Goal: Task Accomplishment & Management: Use online tool/utility

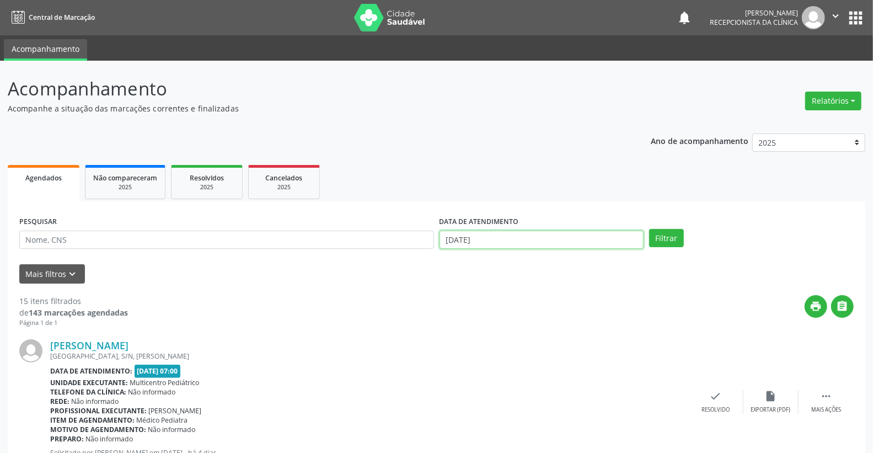
click at [523, 240] on input "[DATE]" at bounding box center [542, 240] width 205 height 19
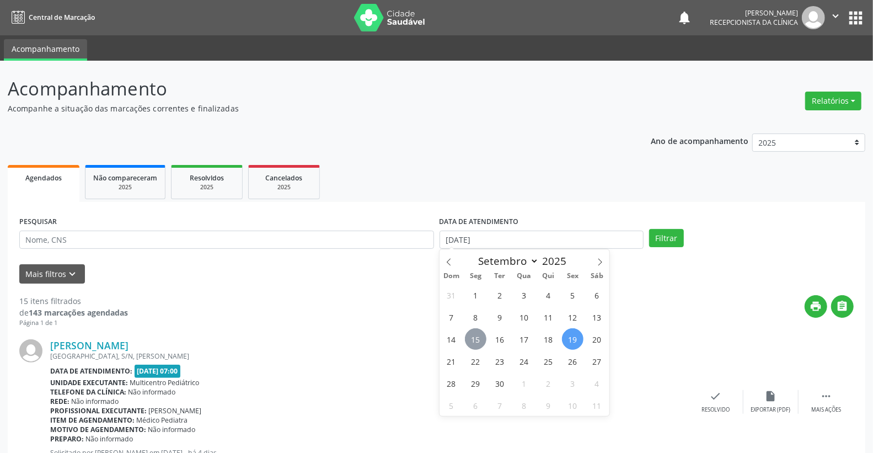
click at [482, 343] on span "15" at bounding box center [476, 339] width 22 height 22
type input "[DATE]"
click at [482, 343] on span "15" at bounding box center [476, 339] width 22 height 22
drag, startPoint x: 569, startPoint y: 240, endPoint x: 559, endPoint y: 249, distance: 12.9
click at [569, 240] on input "[DATE]" at bounding box center [542, 240] width 205 height 19
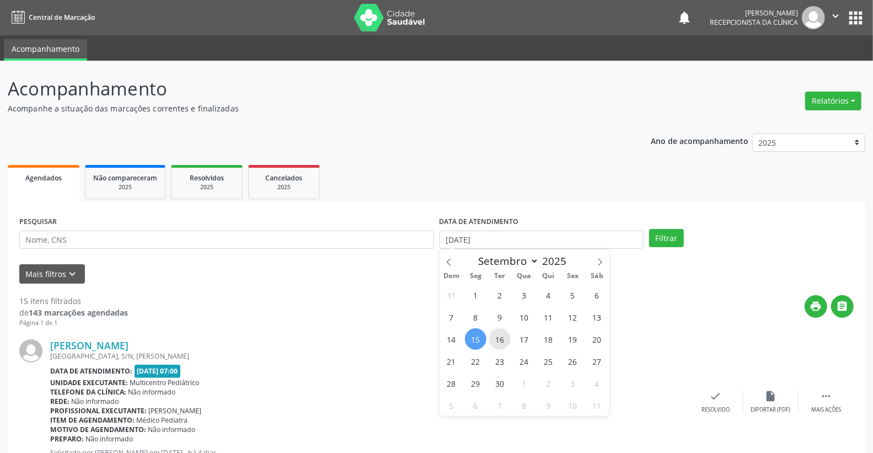
click at [509, 340] on span "16" at bounding box center [500, 339] width 22 height 22
type input "[DATE]"
click at [509, 340] on span "16" at bounding box center [500, 339] width 22 height 22
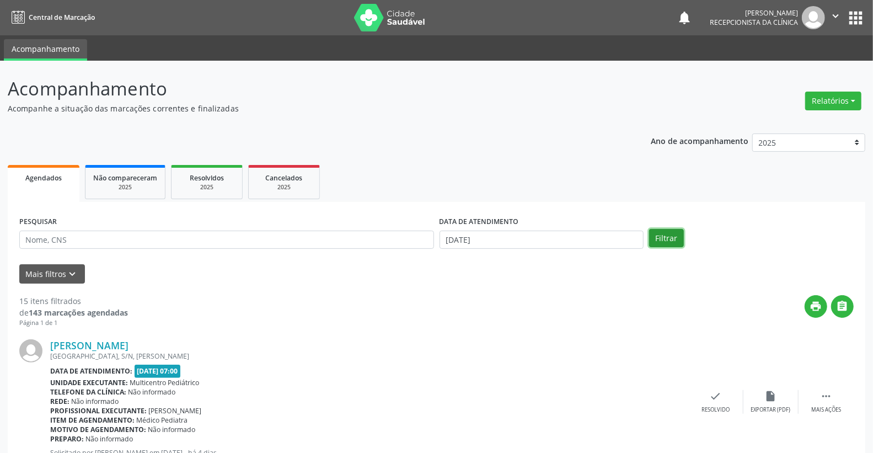
click at [662, 236] on button "Filtrar" at bounding box center [666, 238] width 35 height 19
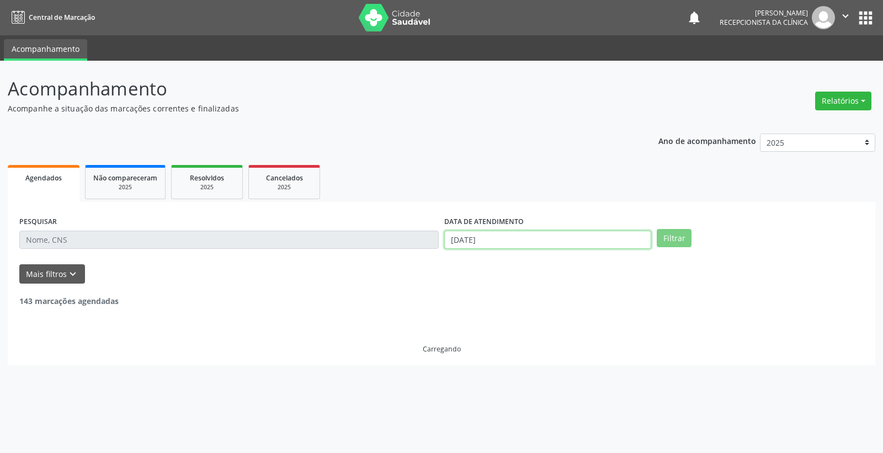
click at [504, 241] on body "Central de Marcação notifications [PERSON_NAME] Recepcionista da clínica  Conf…" at bounding box center [441, 226] width 883 height 453
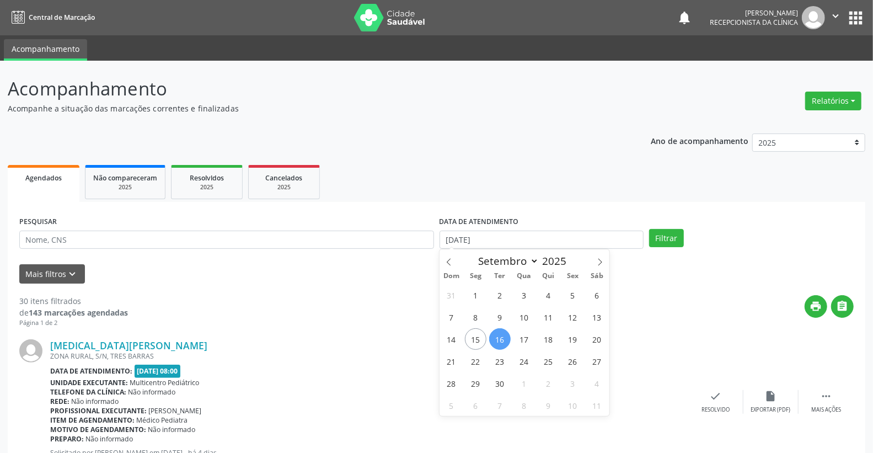
click at [498, 333] on span "16" at bounding box center [500, 339] width 22 height 22
type input "[DATE]"
click at [498, 333] on span "16" at bounding box center [500, 339] width 22 height 22
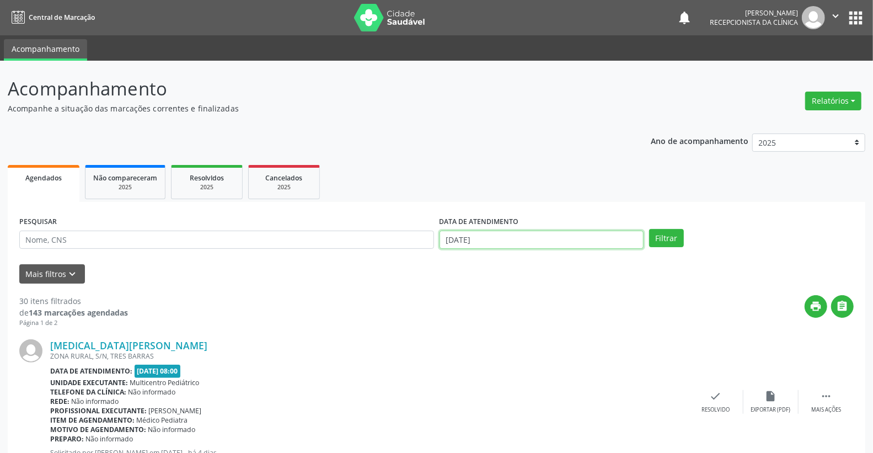
click at [527, 238] on input "[DATE]" at bounding box center [542, 240] width 205 height 19
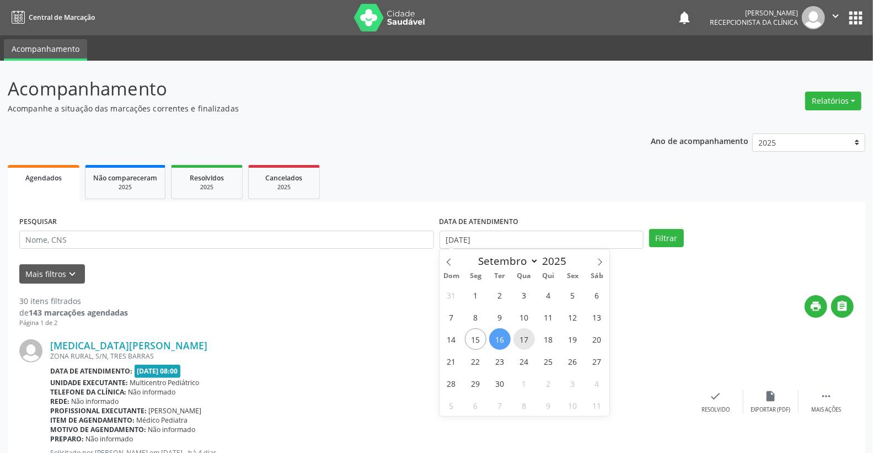
click at [525, 334] on span "17" at bounding box center [525, 339] width 22 height 22
type input "17/09/2025"
click at [525, 334] on span "17" at bounding box center [525, 339] width 22 height 22
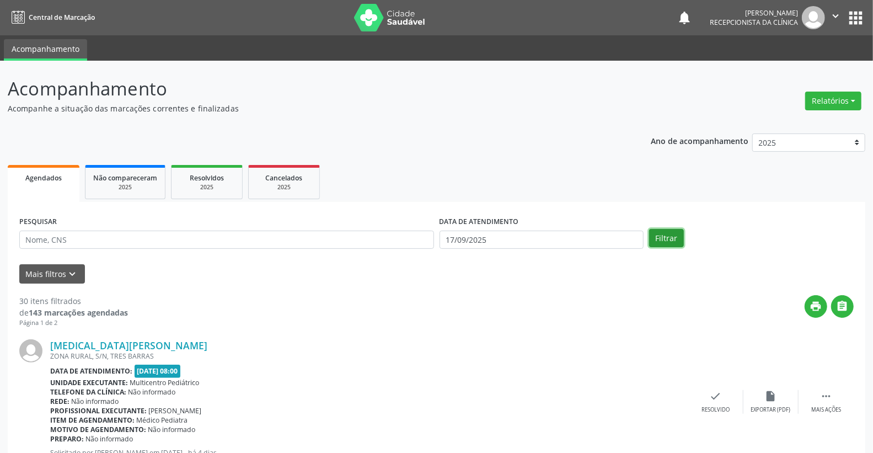
click at [673, 235] on button "Filtrar" at bounding box center [666, 238] width 35 height 19
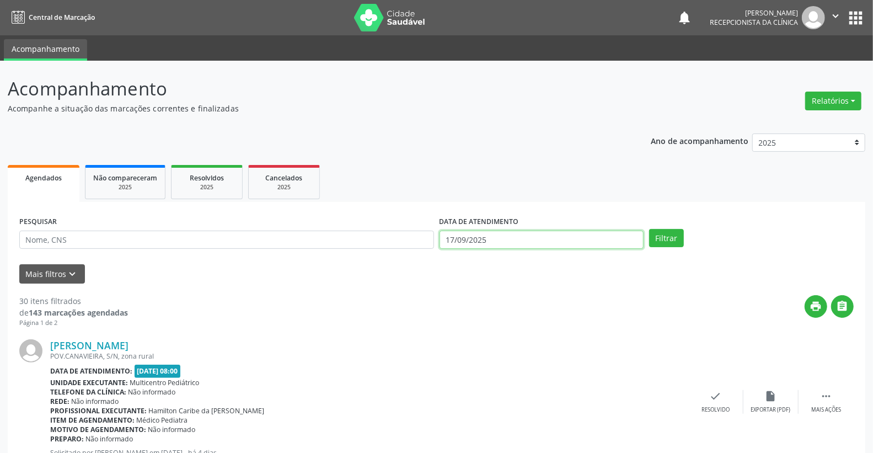
click at [533, 247] on body "Central de Marcação notifications [PERSON_NAME] Recepcionista da clínica  Conf…" at bounding box center [436, 226] width 873 height 453
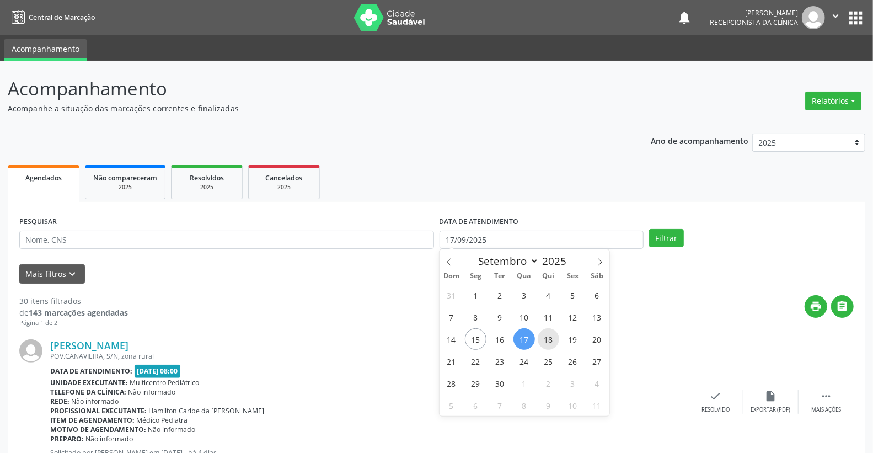
click at [549, 337] on span "18" at bounding box center [549, 339] width 22 height 22
type input "[DATE]"
click at [549, 337] on span "18" at bounding box center [549, 339] width 22 height 22
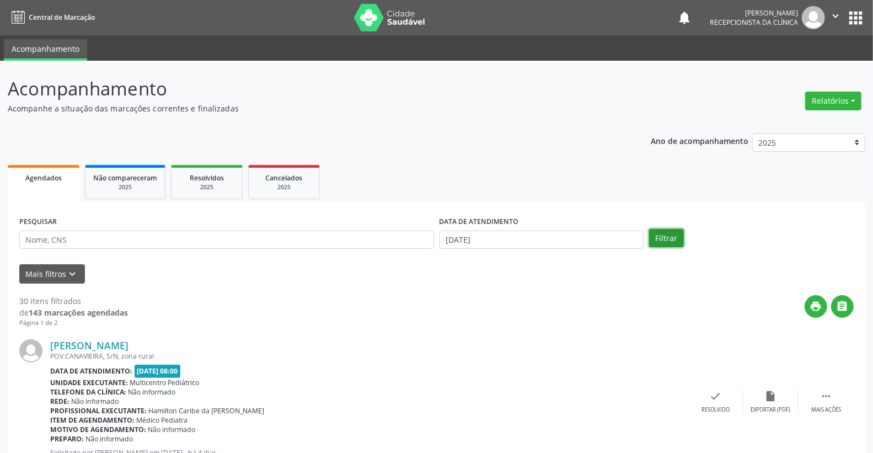
click at [673, 240] on button "Filtrar" at bounding box center [666, 238] width 35 height 19
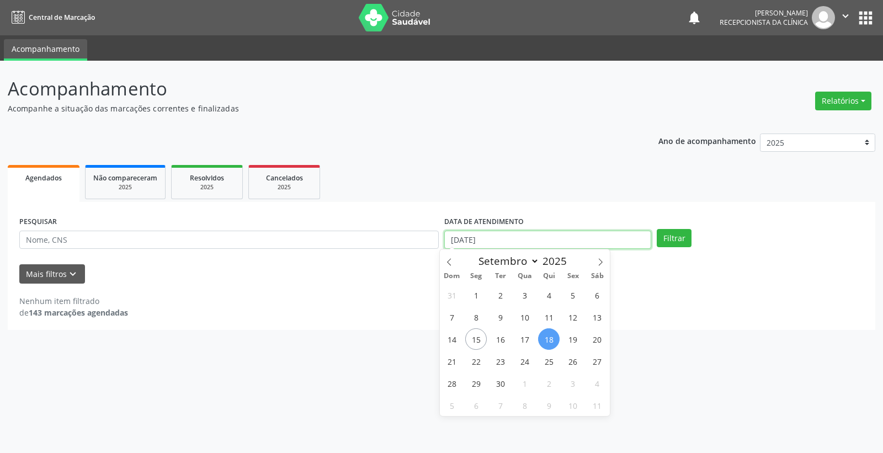
click at [531, 233] on input "[DATE]" at bounding box center [547, 240] width 207 height 19
click at [577, 340] on span "19" at bounding box center [573, 339] width 22 height 22
type input "[DATE]"
drag, startPoint x: 687, startPoint y: 225, endPoint x: 679, endPoint y: 234, distance: 12.1
click at [686, 226] on div "PESQUISAR DATA DE ATENDIMENTO [DATE] Filtrar" at bounding box center [441, 234] width 849 height 43
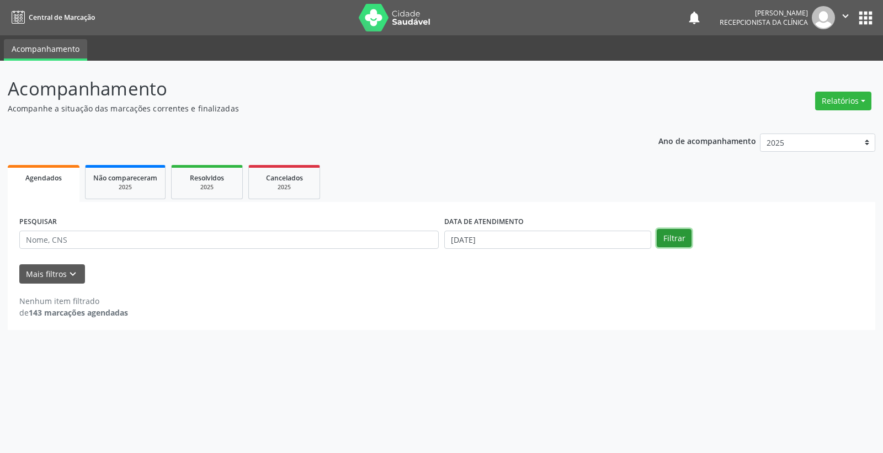
click at [679, 234] on button "Filtrar" at bounding box center [673, 238] width 35 height 19
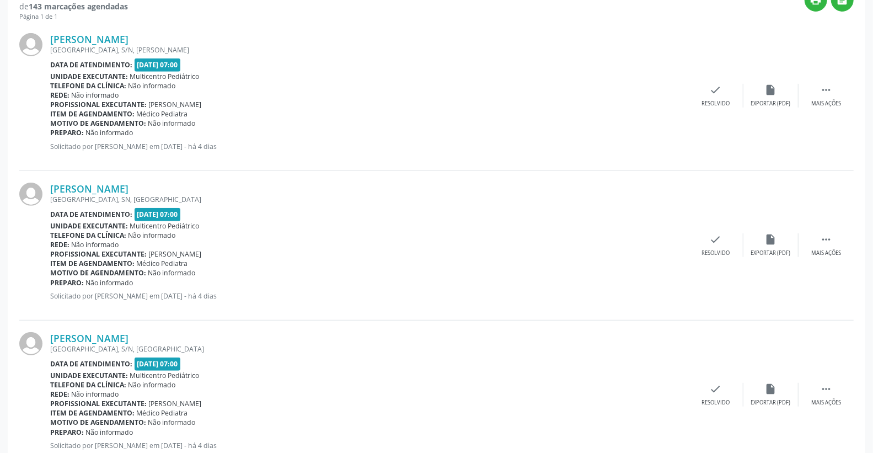
scroll to position [122, 0]
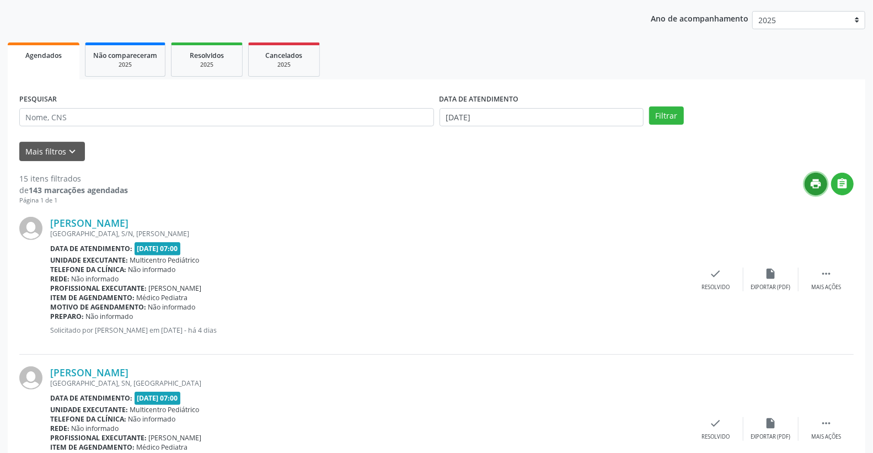
click at [821, 185] on icon "print" at bounding box center [816, 184] width 12 height 12
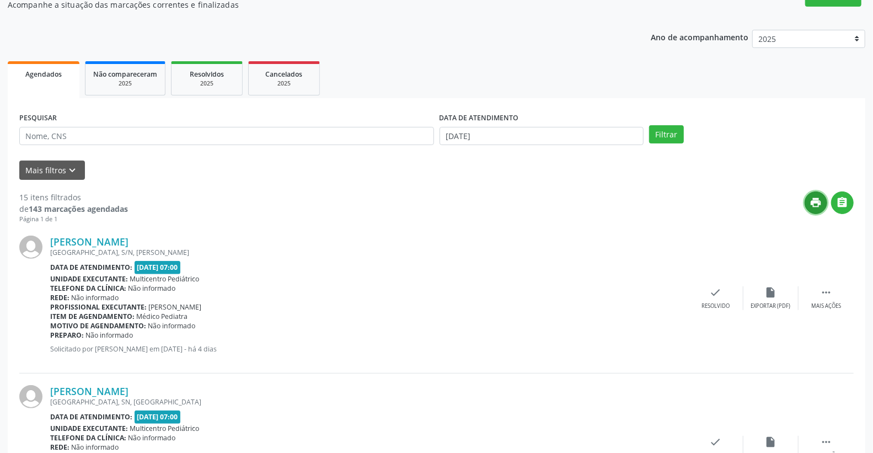
scroll to position [0, 0]
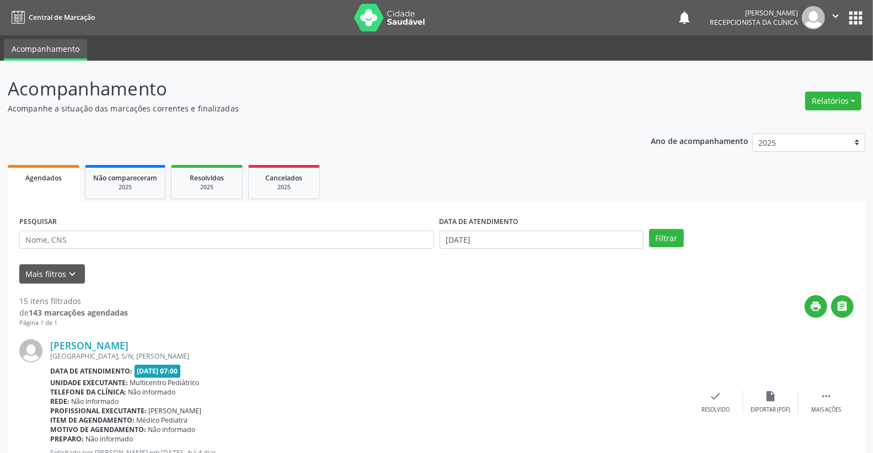
click at [538, 229] on div "DATA DE ATENDIMENTO" at bounding box center [542, 221] width 205 height 17
click at [539, 234] on input "[DATE]" at bounding box center [542, 240] width 205 height 19
click at [357, 355] on div "[GEOGRAPHIC_DATA], S/N, [PERSON_NAME]" at bounding box center [369, 355] width 638 height 9
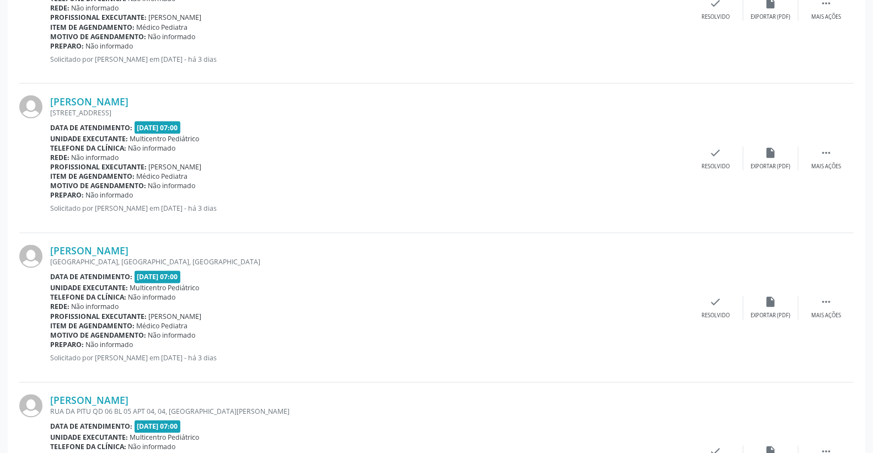
scroll to position [1164, 0]
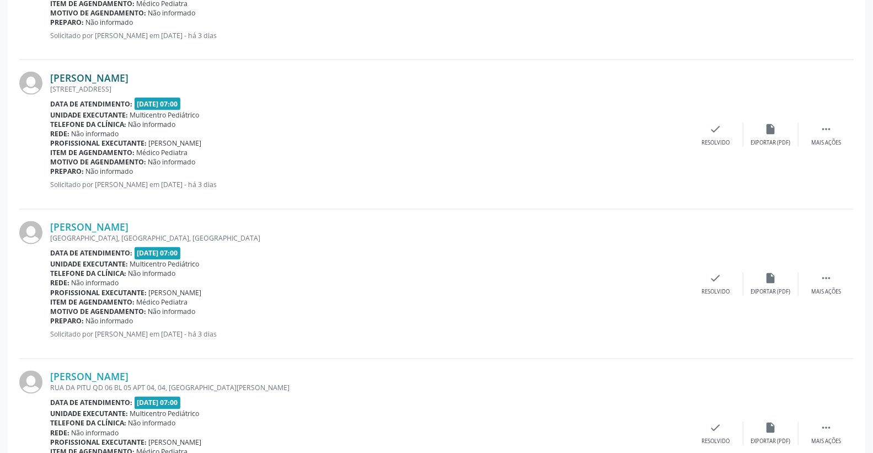
click at [124, 75] on link "[PERSON_NAME]" at bounding box center [89, 78] width 78 height 12
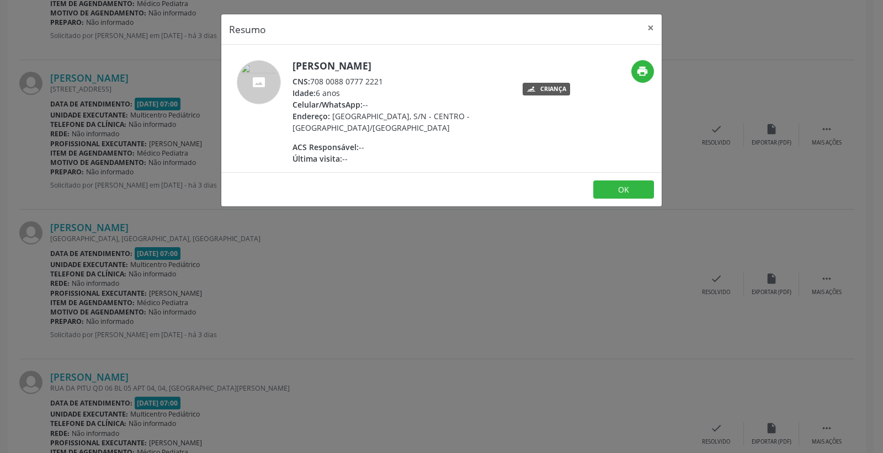
drag, startPoint x: 312, startPoint y: 81, endPoint x: 359, endPoint y: 84, distance: 47.0
click at [411, 79] on div "CNS: 708 0088 0777 2221" at bounding box center [399, 82] width 215 height 12
copy div "708 0088 0777 2221"
click at [650, 28] on button "×" at bounding box center [650, 27] width 22 height 27
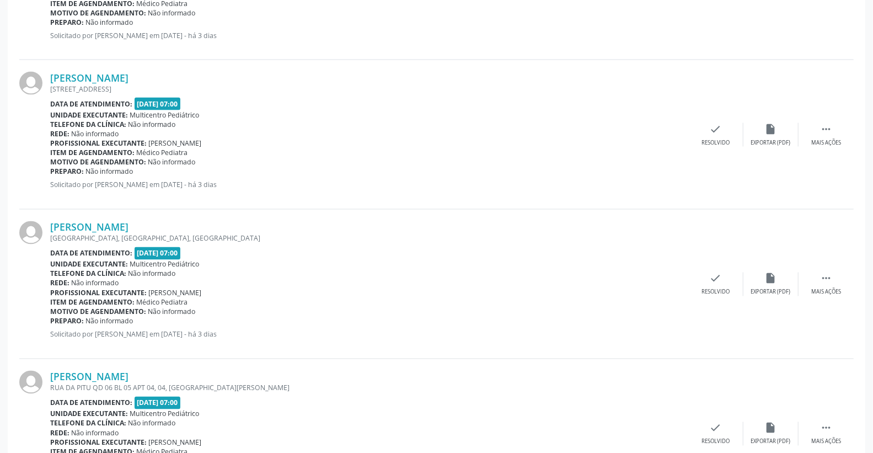
drag, startPoint x: 191, startPoint y: 183, endPoint x: 232, endPoint y: 186, distance: 41.0
click at [232, 186] on p "Solicitado por [PERSON_NAME] em [DATE] - há 3 dias" at bounding box center [369, 184] width 638 height 9
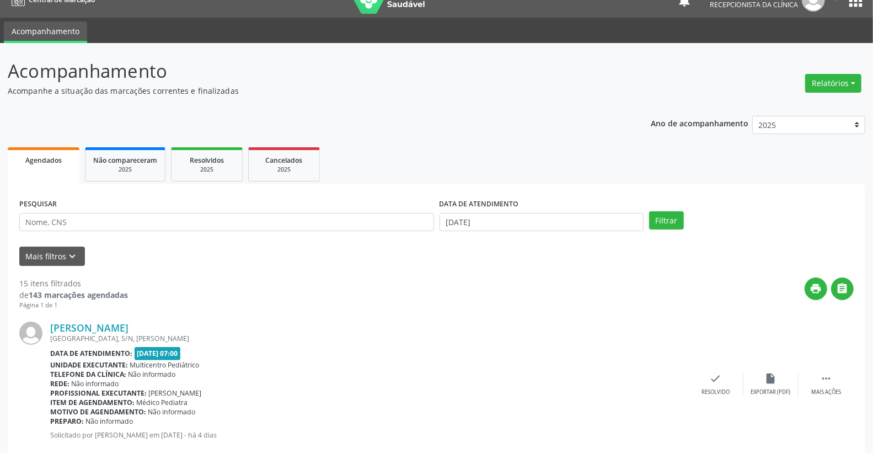
scroll to position [0, 0]
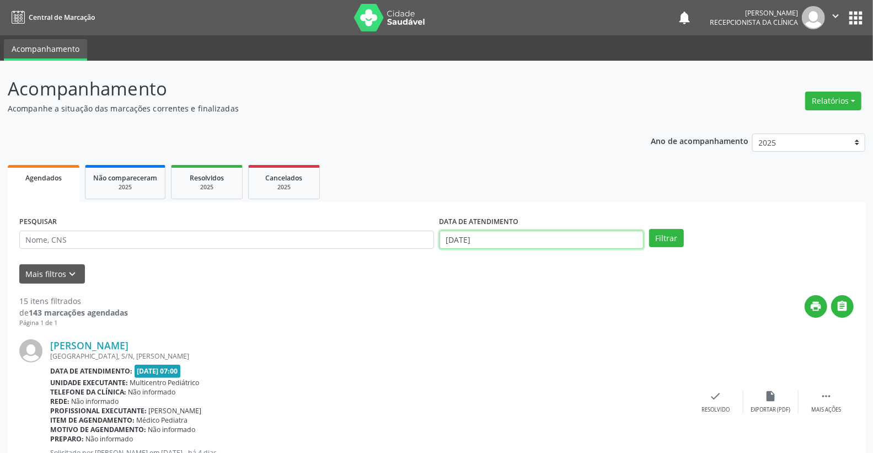
click at [497, 240] on input "[DATE]" at bounding box center [542, 240] width 205 height 19
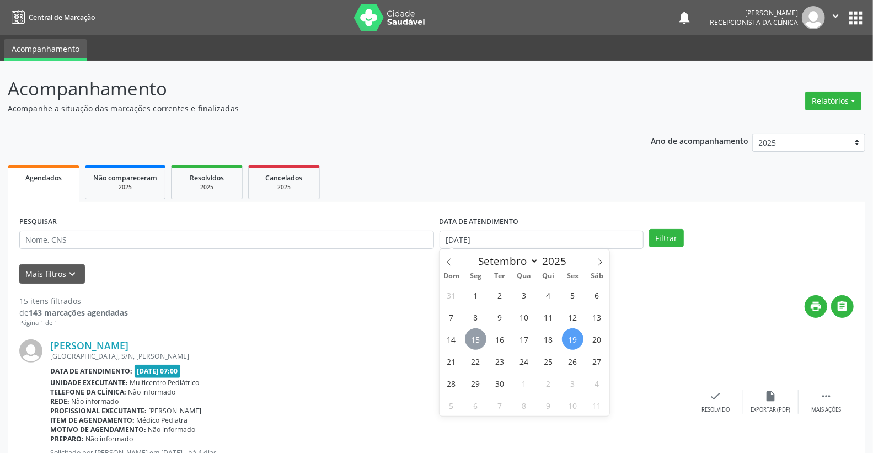
click at [478, 334] on span "15" at bounding box center [476, 339] width 22 height 22
type input "[DATE]"
click at [478, 334] on span "15" at bounding box center [476, 339] width 22 height 22
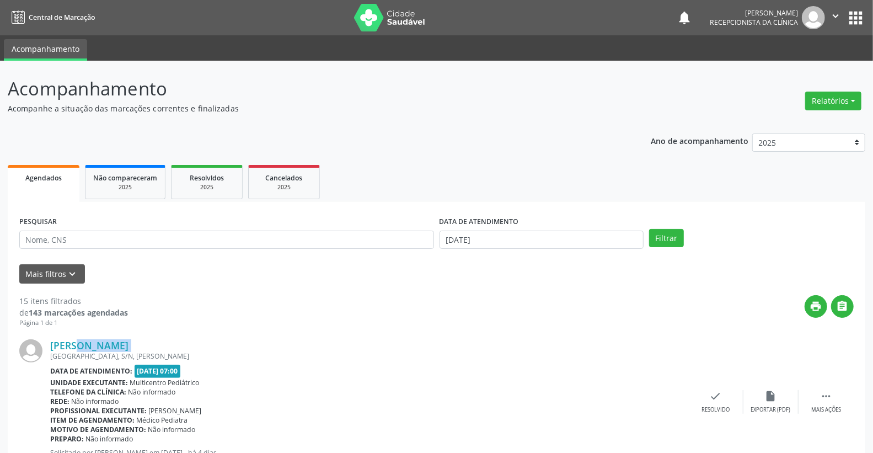
click at [478, 334] on div "[PERSON_NAME] [GEOGRAPHIC_DATA], S/N, [GEOGRAPHIC_DATA] Data de atendimento: [D…" at bounding box center [436, 402] width 835 height 149
click at [681, 232] on button "Filtrar" at bounding box center [666, 238] width 35 height 19
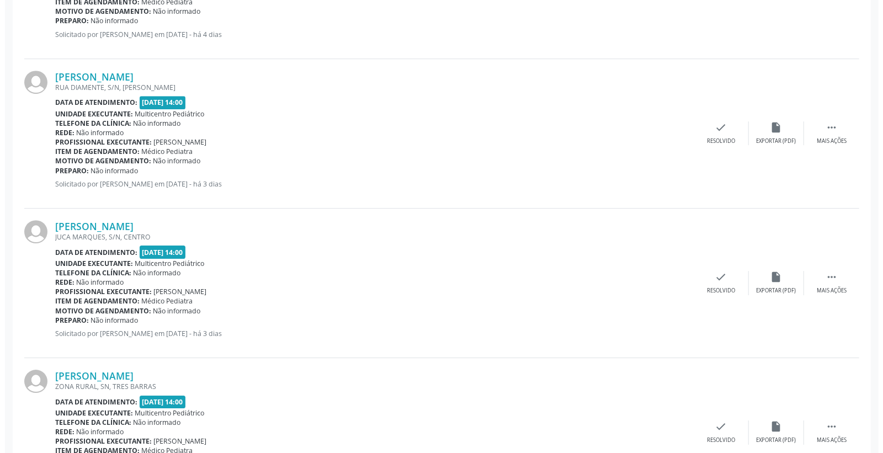
scroll to position [2083, 0]
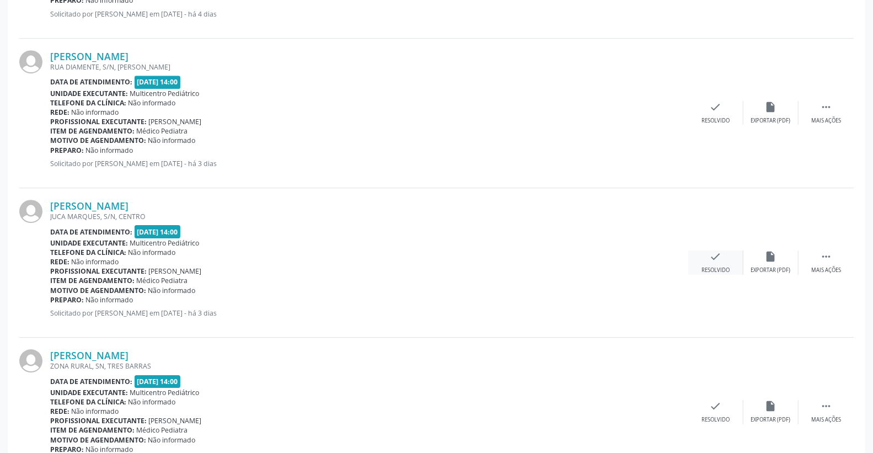
click at [718, 256] on icon "check" at bounding box center [716, 256] width 12 height 12
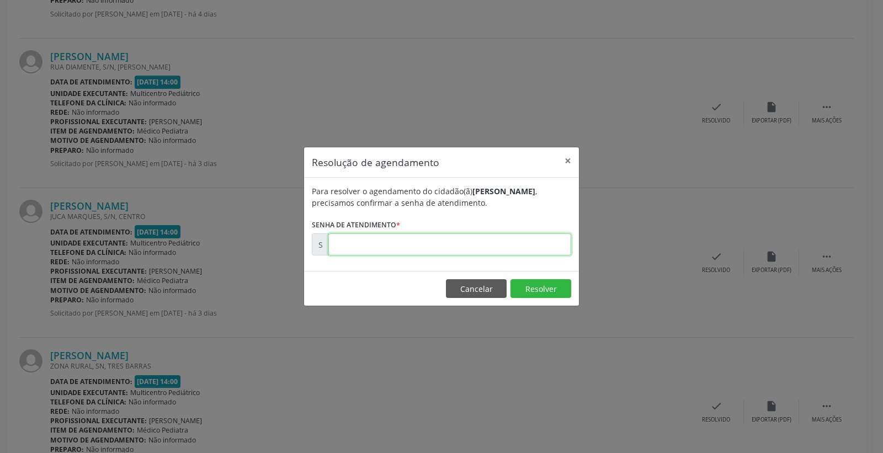
click at [547, 245] on input "text" at bounding box center [449, 244] width 243 height 22
type input "00176685"
click at [538, 291] on button "Resolver" at bounding box center [540, 288] width 61 height 19
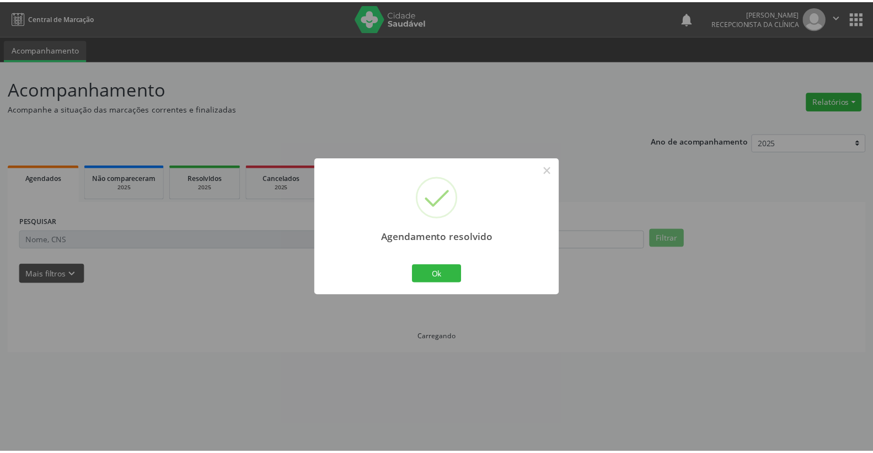
scroll to position [0, 0]
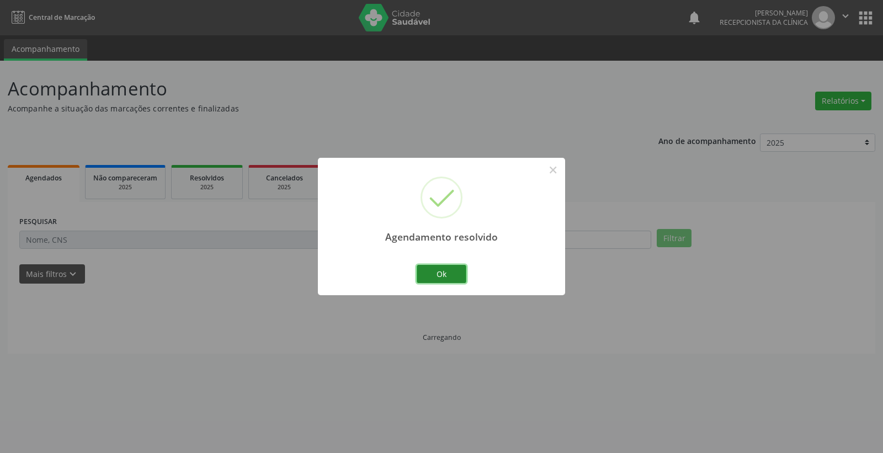
click at [436, 271] on button "Ok" at bounding box center [441, 274] width 50 height 19
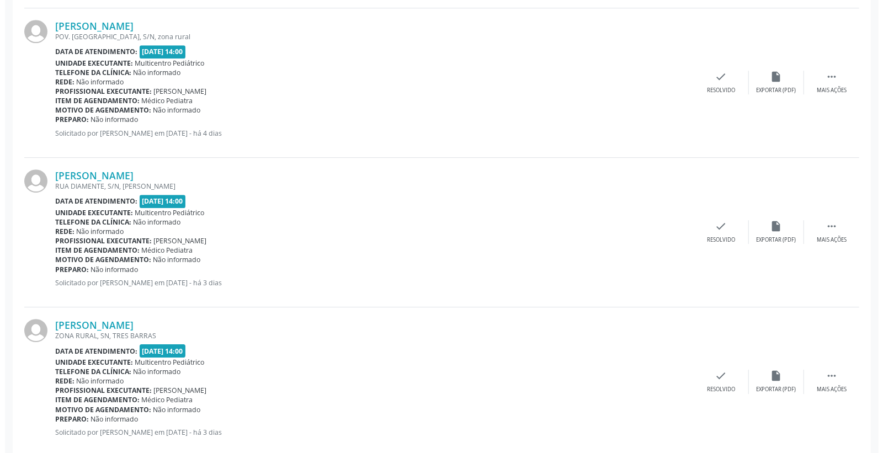
scroll to position [1986, 0]
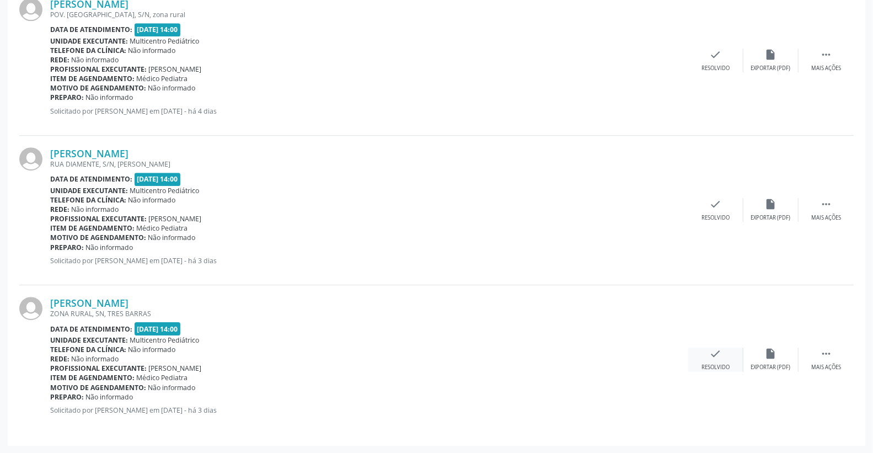
click at [725, 357] on div "check Resolvido" at bounding box center [715, 360] width 55 height 24
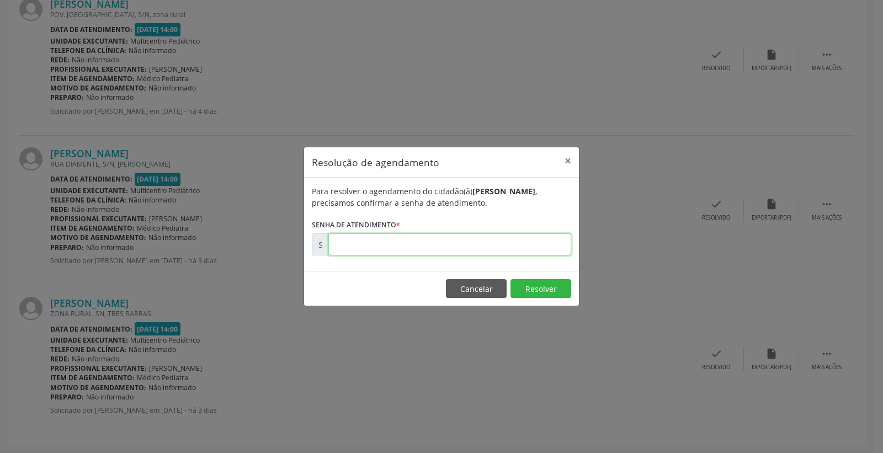
click at [507, 245] on input "text" at bounding box center [449, 244] width 243 height 22
type input "00176688"
drag, startPoint x: 530, startPoint y: 281, endPoint x: 522, endPoint y: 286, distance: 9.4
click at [525, 285] on button "Resolver" at bounding box center [540, 288] width 61 height 19
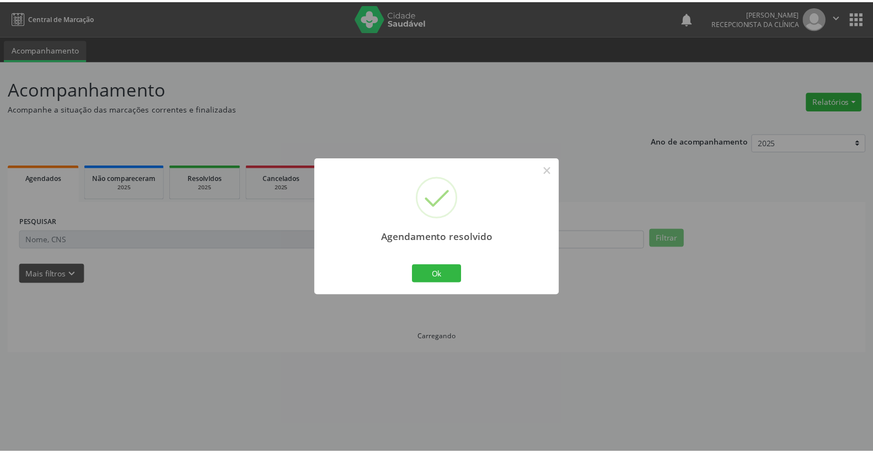
scroll to position [0, 0]
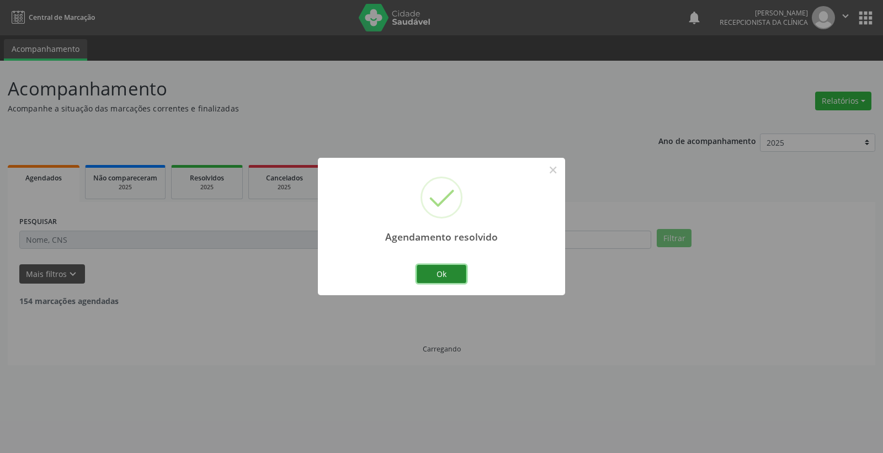
click at [456, 278] on button "Ok" at bounding box center [441, 274] width 50 height 19
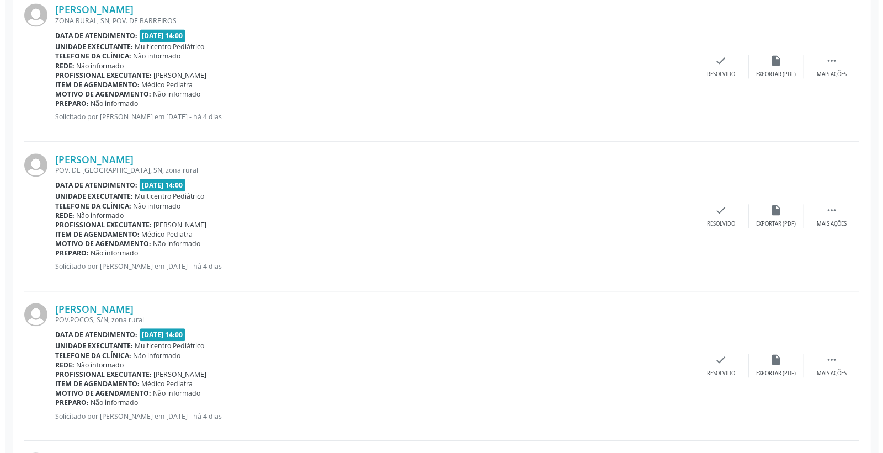
scroll to position [1593, 0]
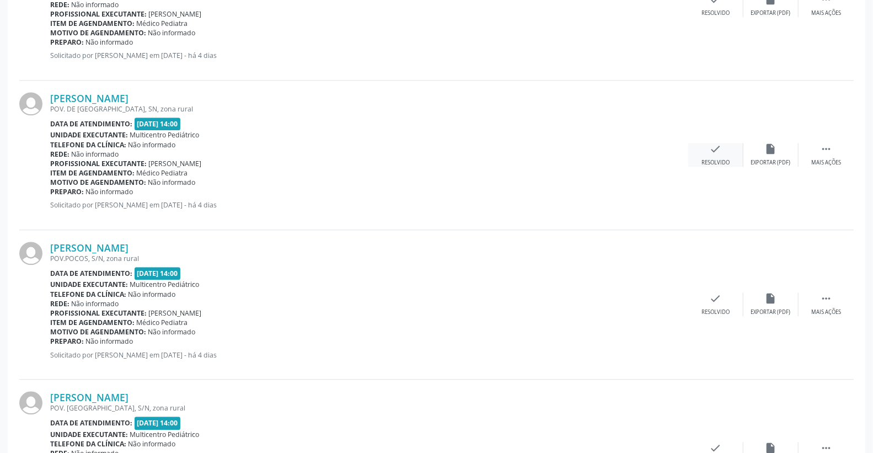
click at [720, 149] on icon "check" at bounding box center [716, 149] width 12 height 12
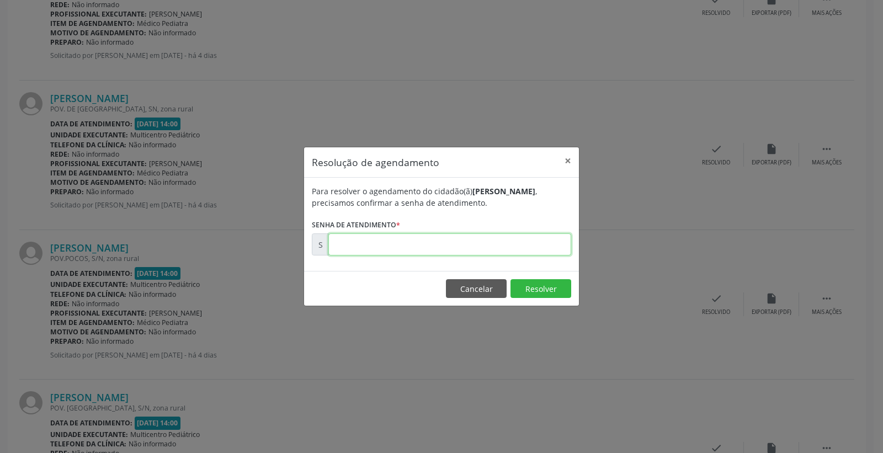
click at [510, 243] on input "text" at bounding box center [449, 244] width 243 height 22
type input "00176450"
click at [523, 283] on button "Resolver" at bounding box center [540, 288] width 61 height 19
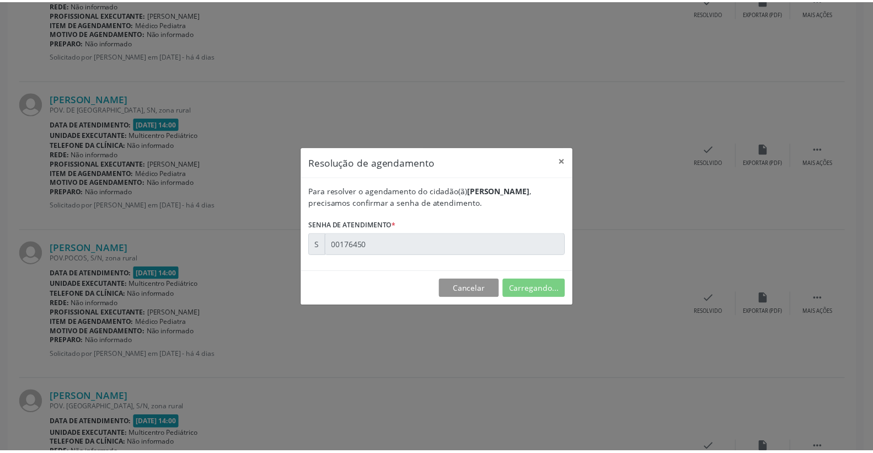
scroll to position [0, 0]
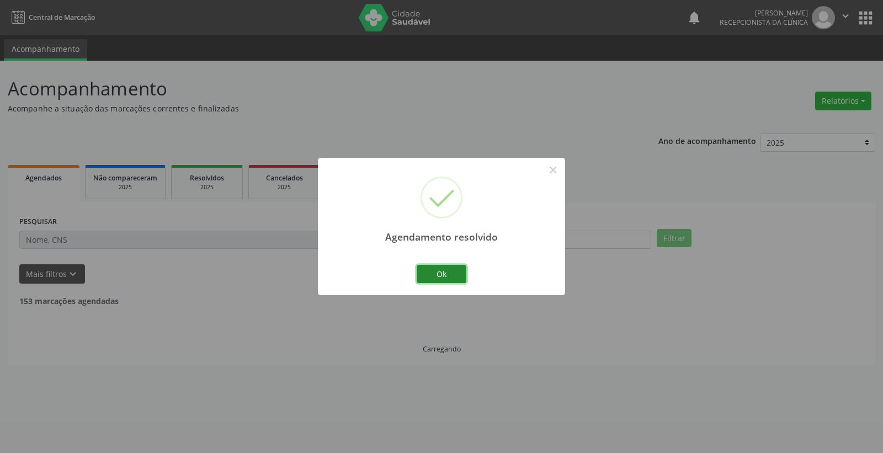
drag, startPoint x: 424, startPoint y: 271, endPoint x: 431, endPoint y: 271, distance: 7.2
click at [426, 271] on button "Ok" at bounding box center [441, 274] width 50 height 19
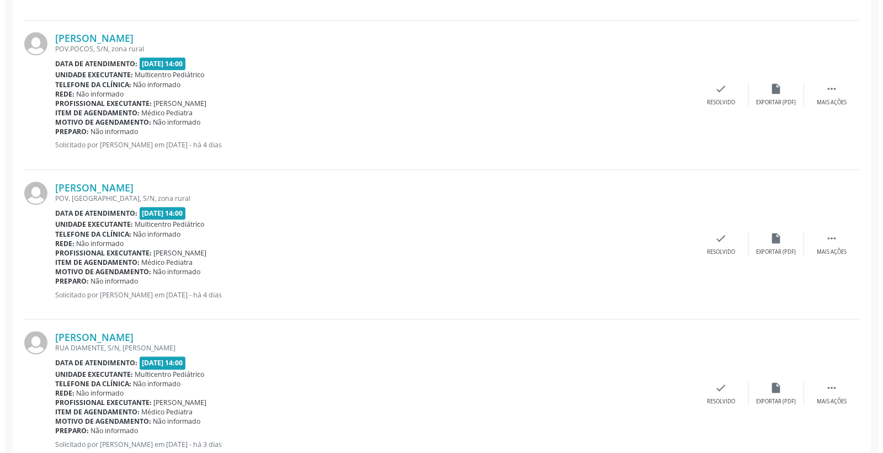
scroll to position [1655, 0]
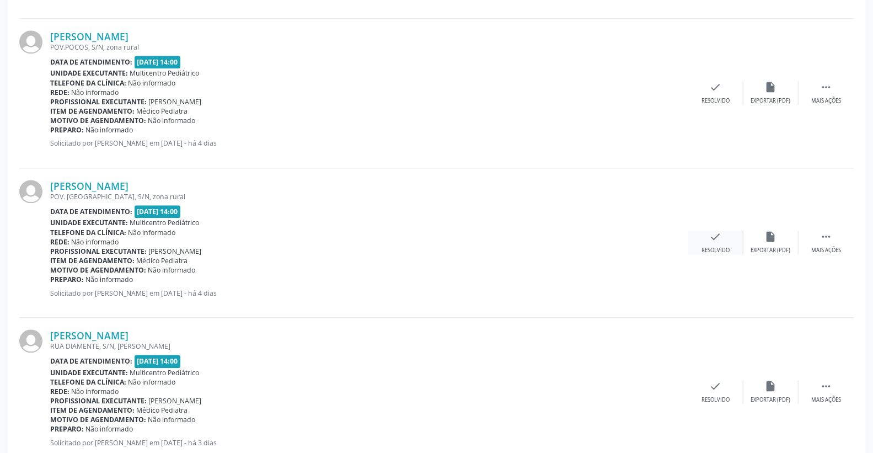
click at [725, 239] on div "check Resolvido" at bounding box center [715, 243] width 55 height 24
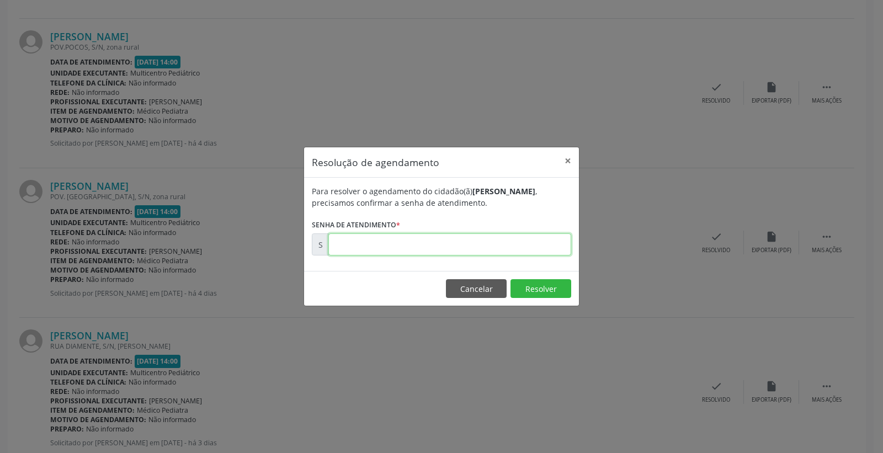
click at [541, 254] on input "text" at bounding box center [449, 244] width 243 height 22
type input "00176495"
click at [560, 280] on button "Resolver" at bounding box center [540, 288] width 61 height 19
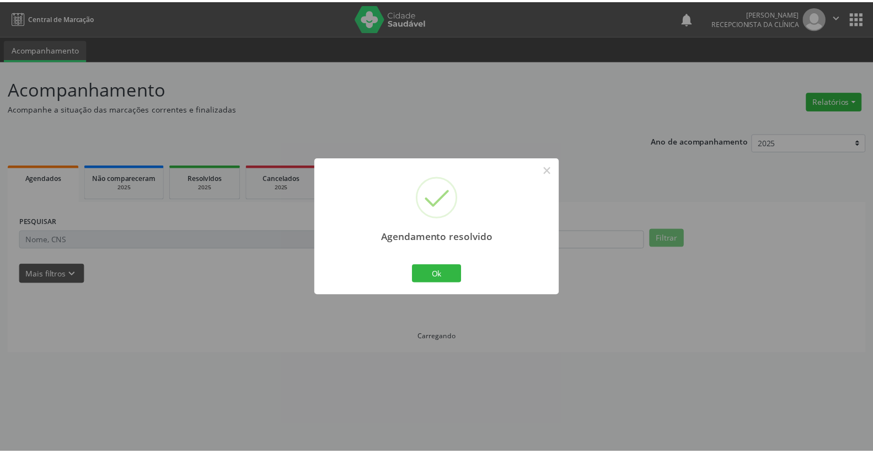
scroll to position [0, 0]
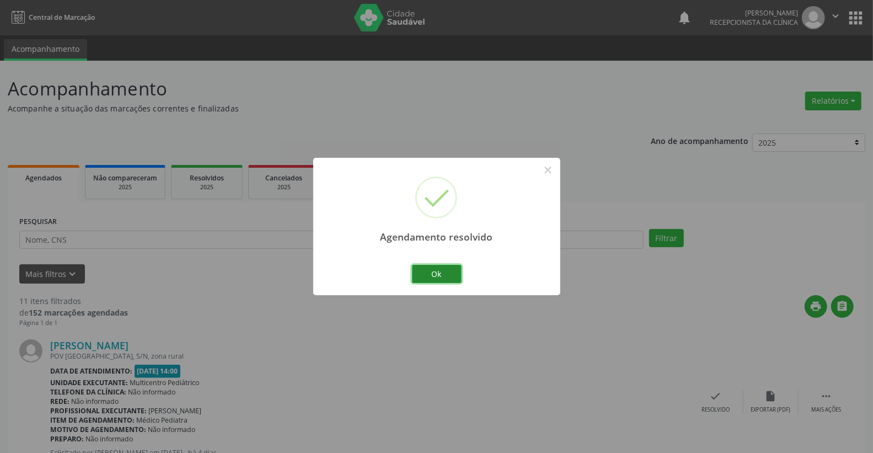
drag, startPoint x: 446, startPoint y: 274, endPoint x: 455, endPoint y: 273, distance: 9.4
click at [453, 273] on button "Ok" at bounding box center [437, 274] width 50 height 19
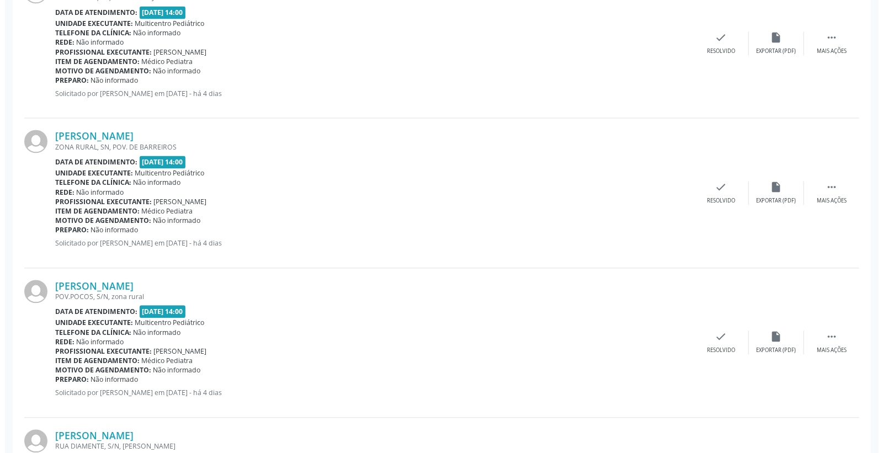
scroll to position [1409, 0]
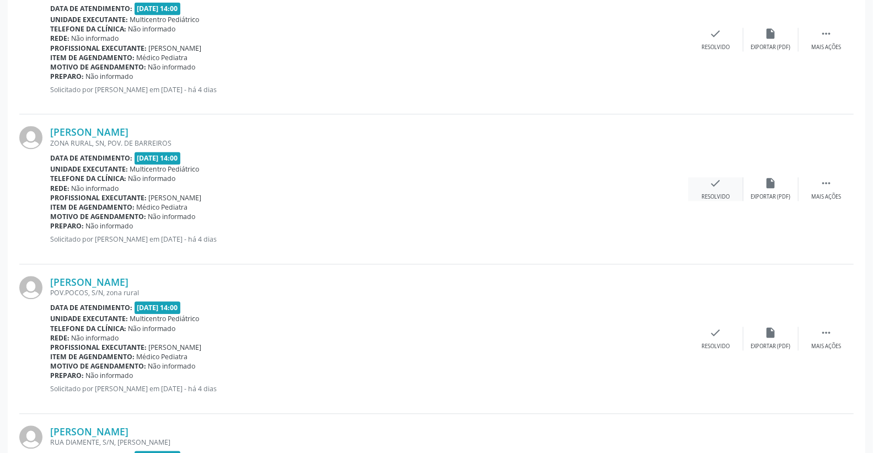
click at [718, 185] on icon "check" at bounding box center [716, 183] width 12 height 12
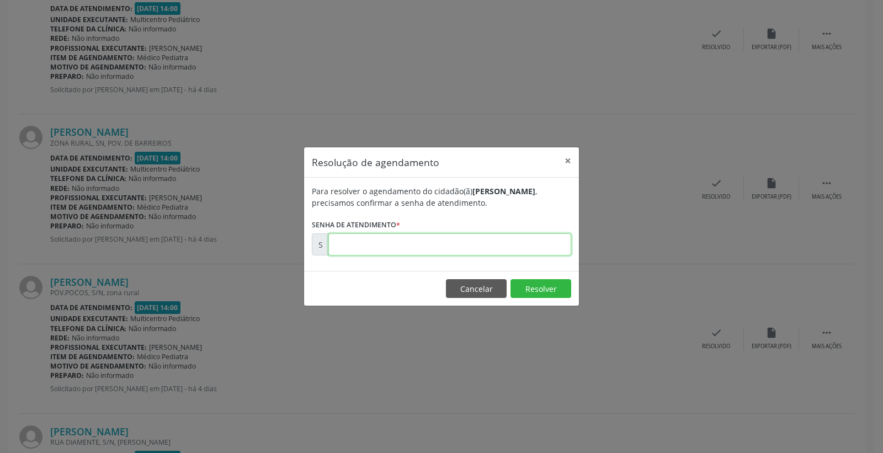
click at [542, 238] on input "text" at bounding box center [449, 244] width 243 height 22
type input "00176400"
click at [560, 284] on button "Resolver" at bounding box center [540, 288] width 61 height 19
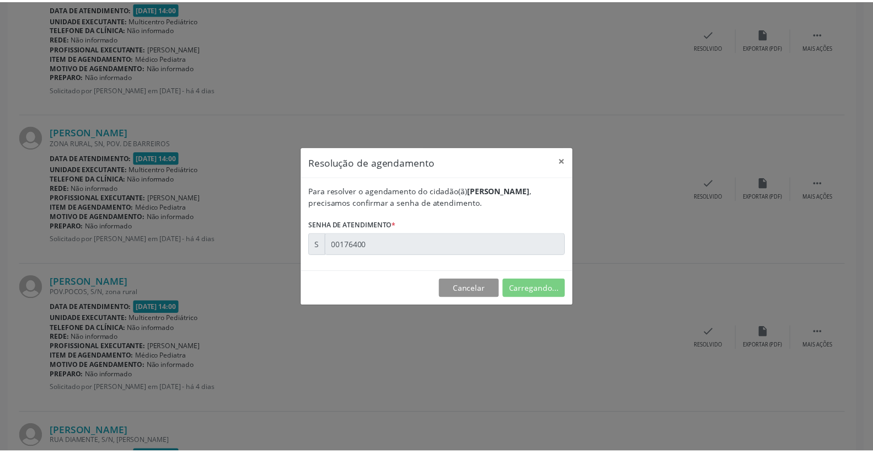
scroll to position [0, 0]
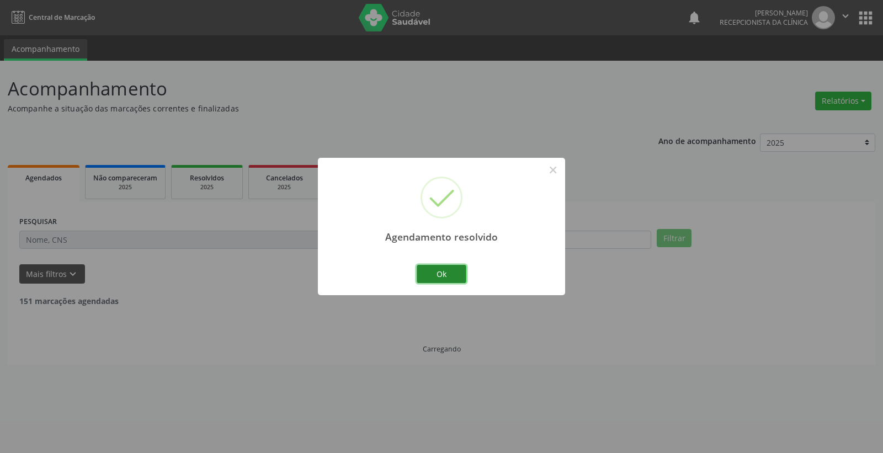
click at [448, 276] on button "Ok" at bounding box center [441, 274] width 50 height 19
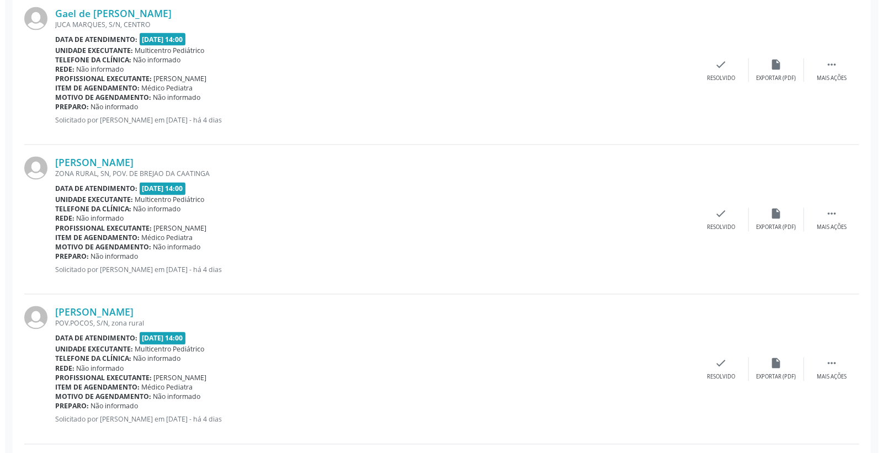
scroll to position [1287, 0]
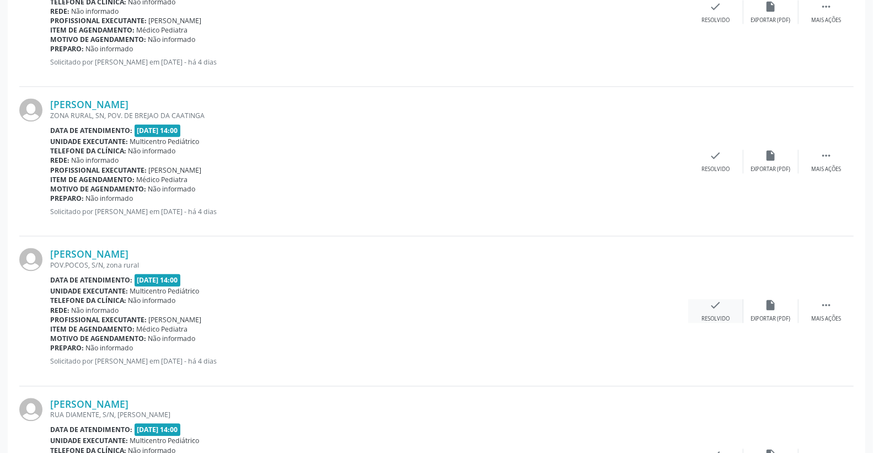
click at [715, 307] on icon "check" at bounding box center [716, 306] width 12 height 12
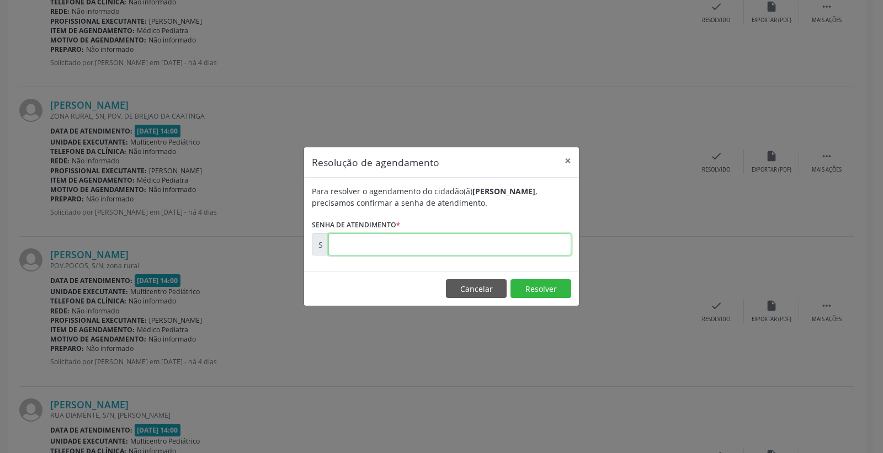
click at [511, 246] on input "text" at bounding box center [449, 244] width 243 height 22
type input "00176462"
click at [545, 279] on button "Resolver" at bounding box center [540, 288] width 61 height 19
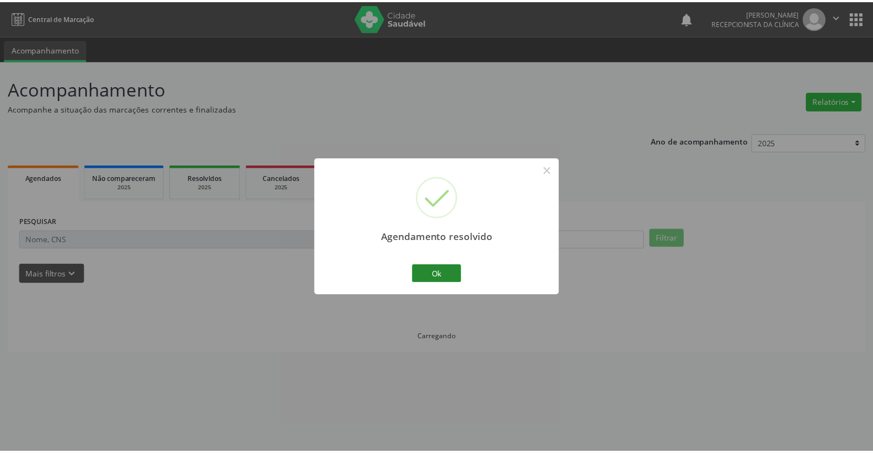
scroll to position [0, 0]
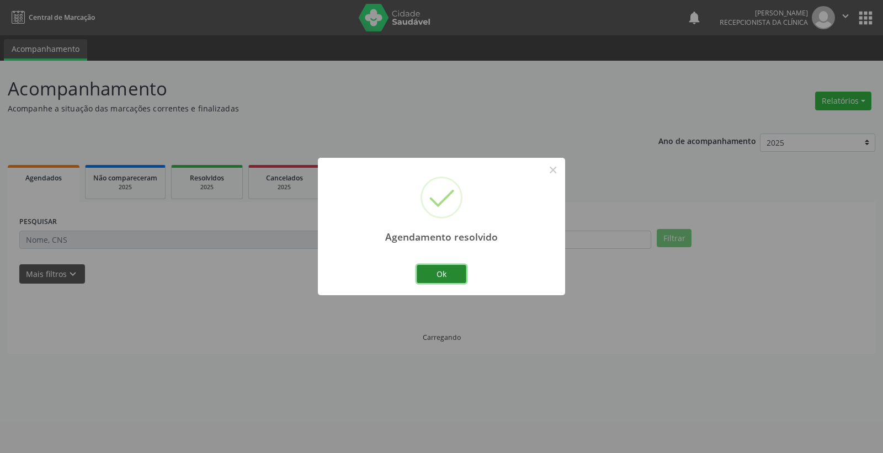
click at [451, 269] on button "Ok" at bounding box center [441, 274] width 50 height 19
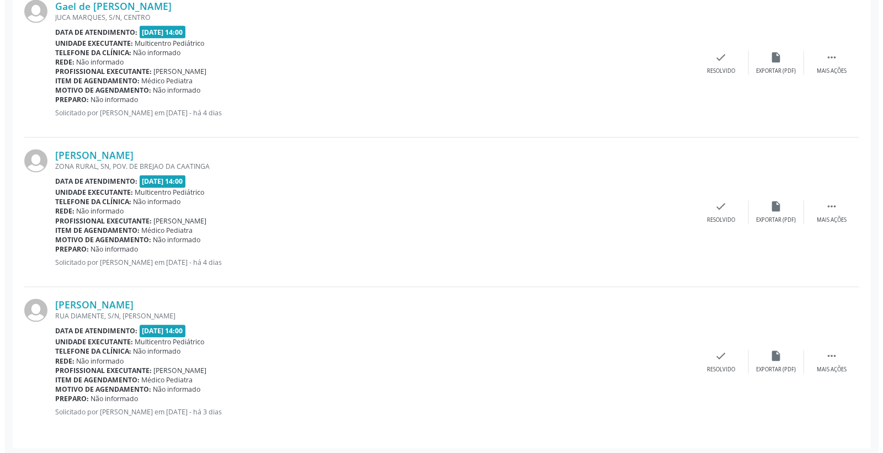
scroll to position [1238, 0]
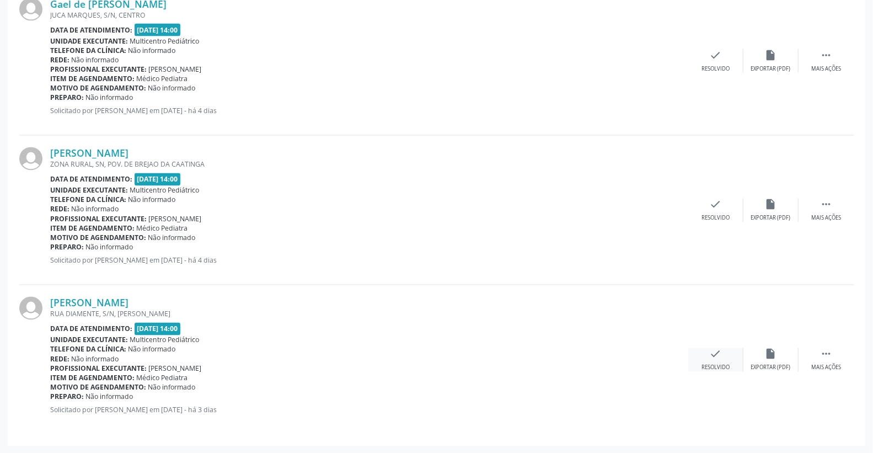
click at [726, 355] on div "check Resolvido" at bounding box center [715, 360] width 55 height 24
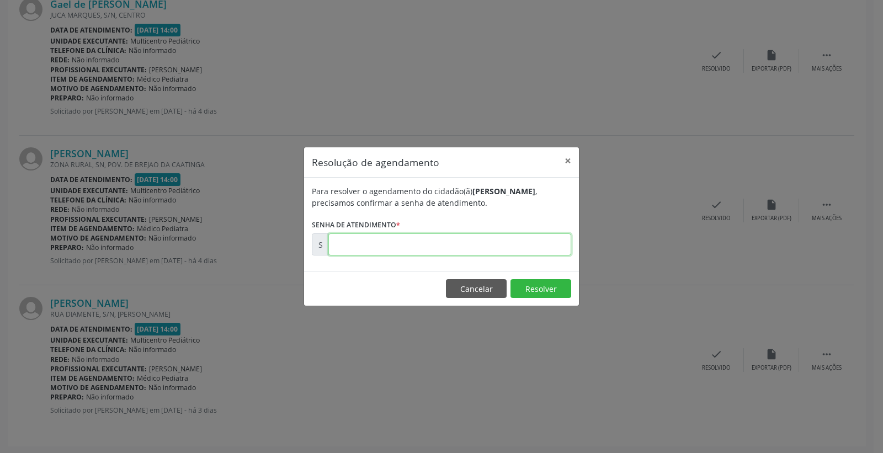
click at [545, 251] on input "text" at bounding box center [449, 244] width 243 height 22
type input "00176662"
click at [539, 296] on button "Resolver" at bounding box center [540, 288] width 61 height 19
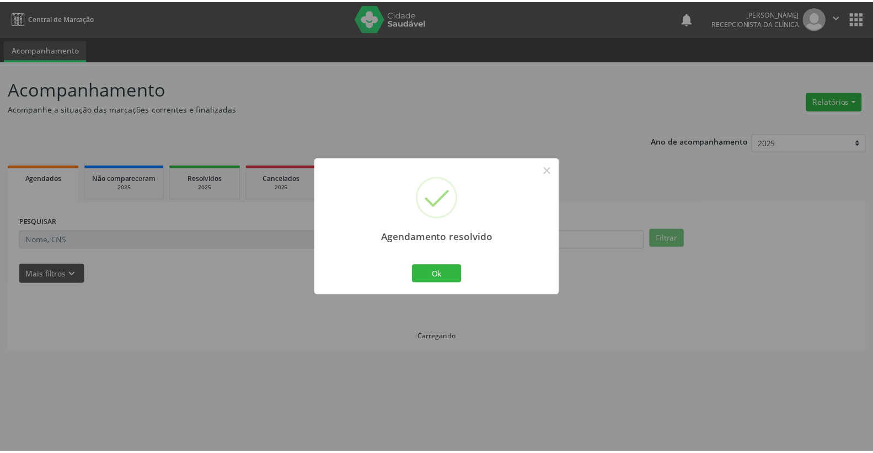
scroll to position [0, 0]
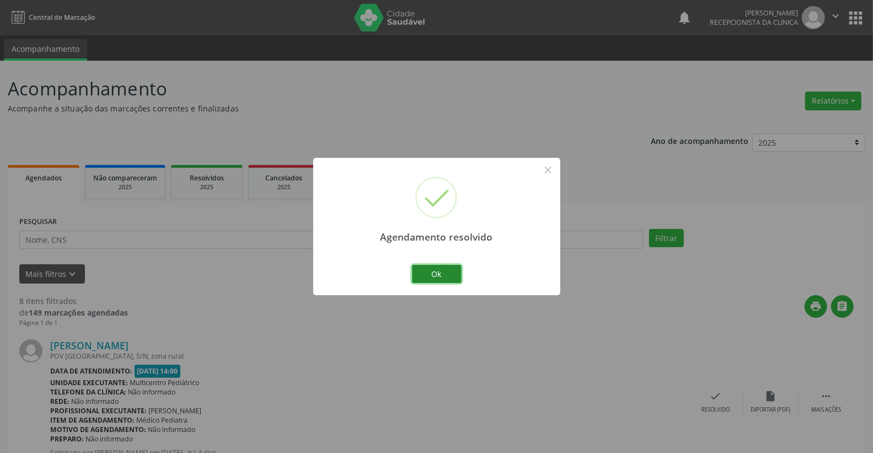
click at [438, 273] on button "Ok" at bounding box center [437, 274] width 50 height 19
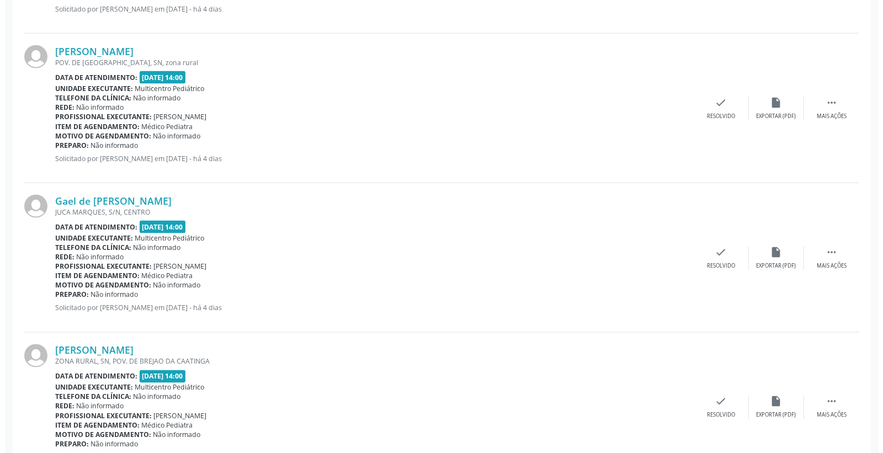
scroll to position [1089, 0]
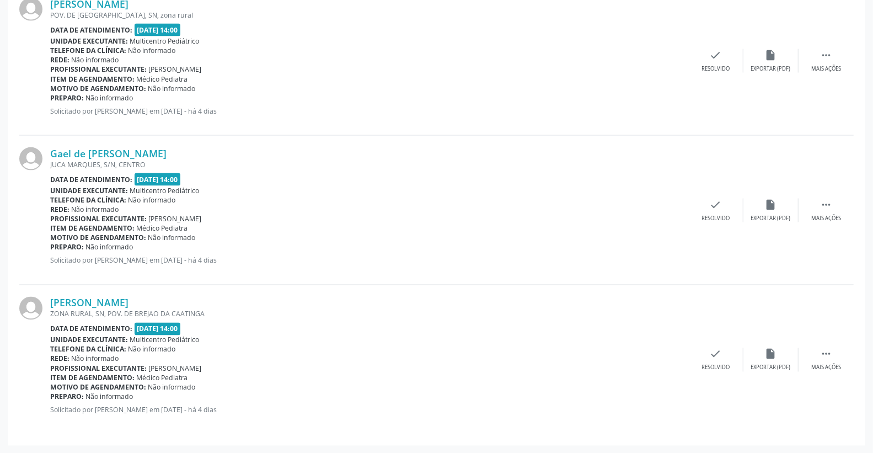
click at [719, 346] on div "[PERSON_NAME] ZONA RURAL, SN, [GEOGRAPHIC_DATA]. DE BREJAO DA CAATINGA Data de …" at bounding box center [436, 359] width 835 height 149
click at [723, 354] on div "check Resolvido" at bounding box center [715, 360] width 55 height 24
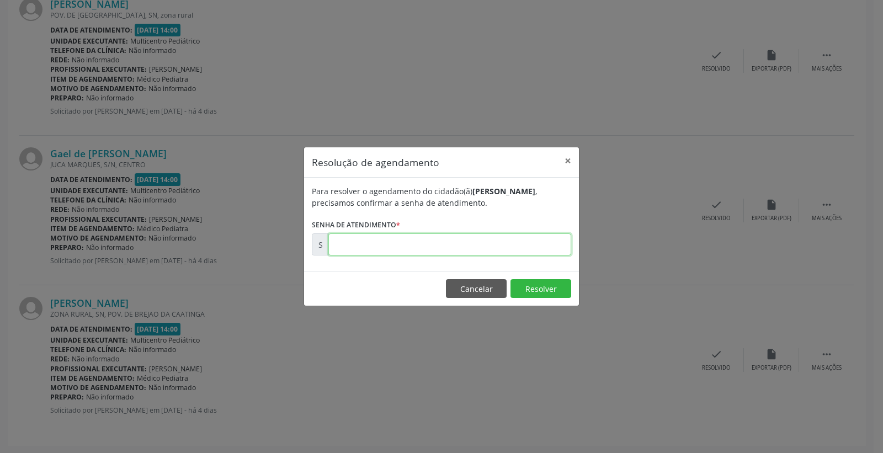
click at [506, 243] on input "text" at bounding box center [449, 244] width 243 height 22
type input "00176392"
click at [541, 295] on button "Resolver" at bounding box center [540, 288] width 61 height 19
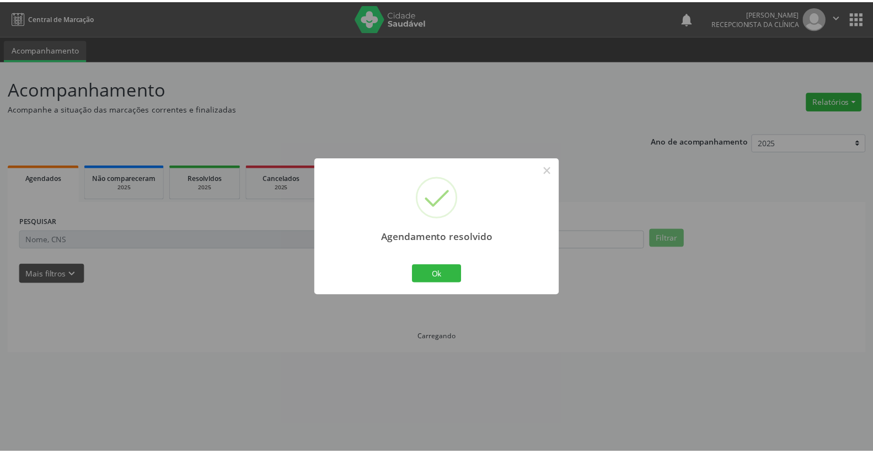
scroll to position [0, 0]
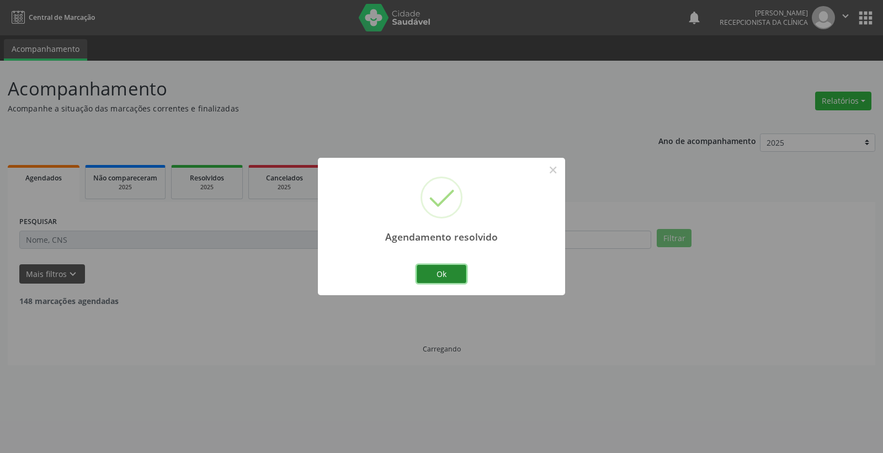
click at [440, 280] on button "Ok" at bounding box center [441, 274] width 50 height 19
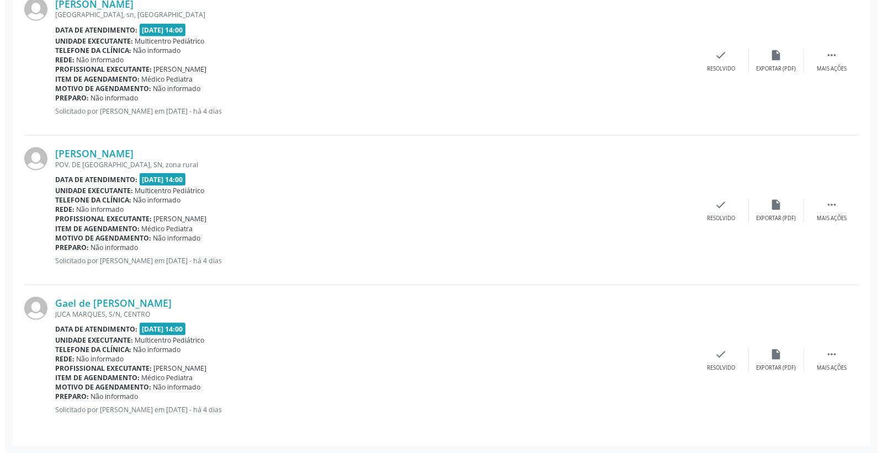
scroll to position [939, 0]
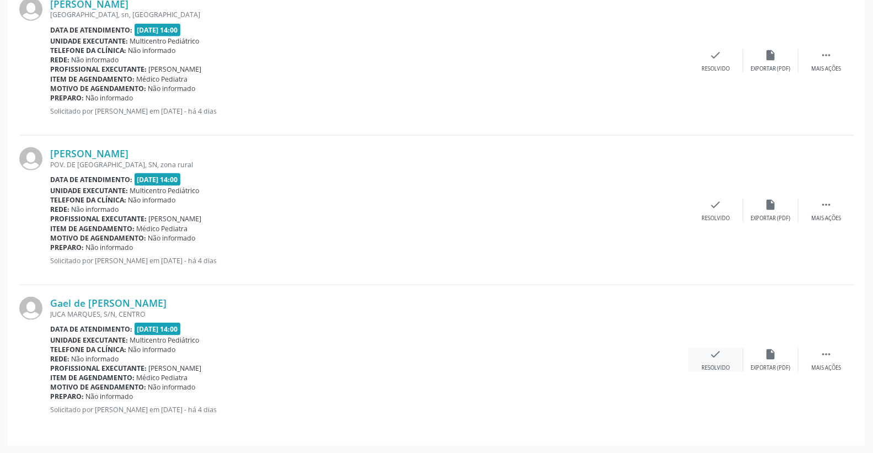
click at [731, 349] on div "check Resolvido" at bounding box center [715, 360] width 55 height 24
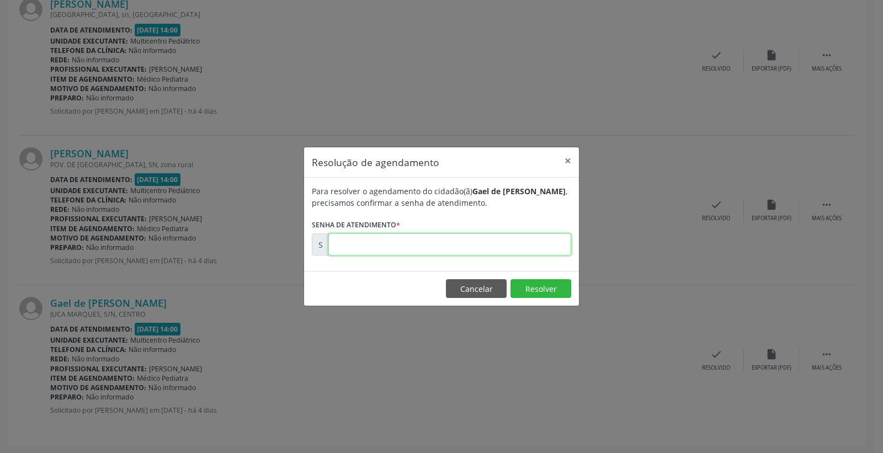
click at [531, 241] on input "text" at bounding box center [449, 244] width 243 height 22
type input "00176363"
click at [505, 296] on button "Cancelar" at bounding box center [476, 288] width 61 height 19
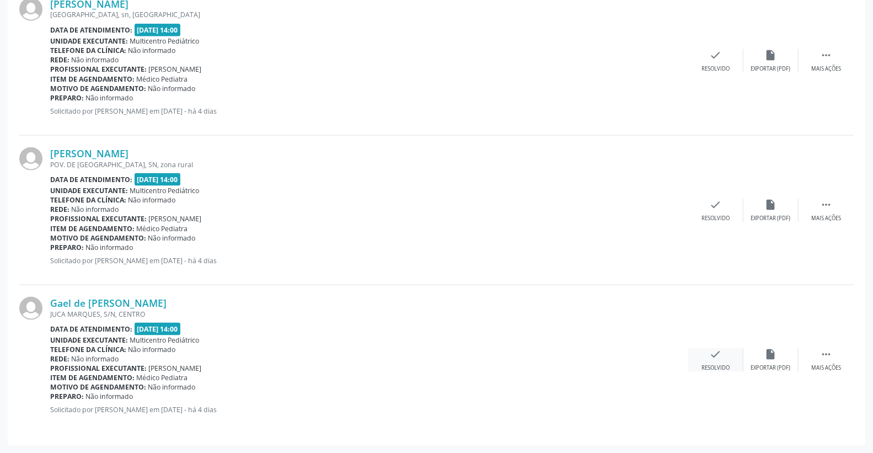
click at [714, 351] on icon "check" at bounding box center [716, 354] width 12 height 12
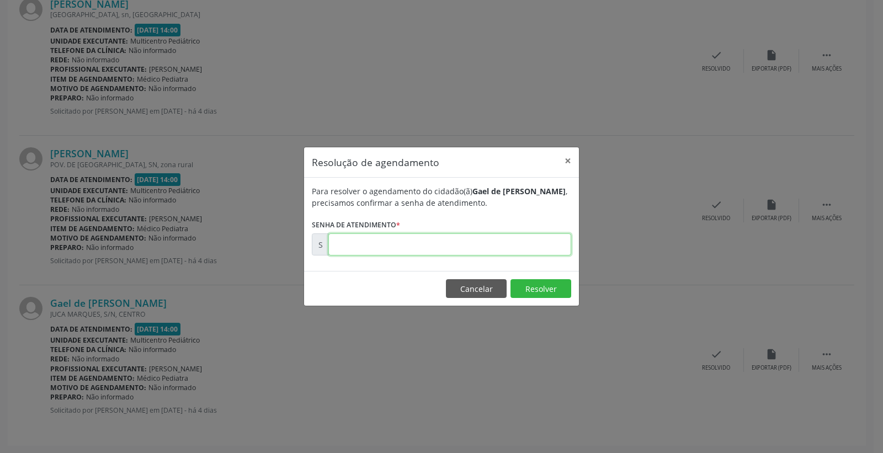
click at [544, 250] on input "text" at bounding box center [449, 244] width 243 height 22
type input "00176363"
click at [548, 288] on button "Resolver" at bounding box center [540, 288] width 61 height 19
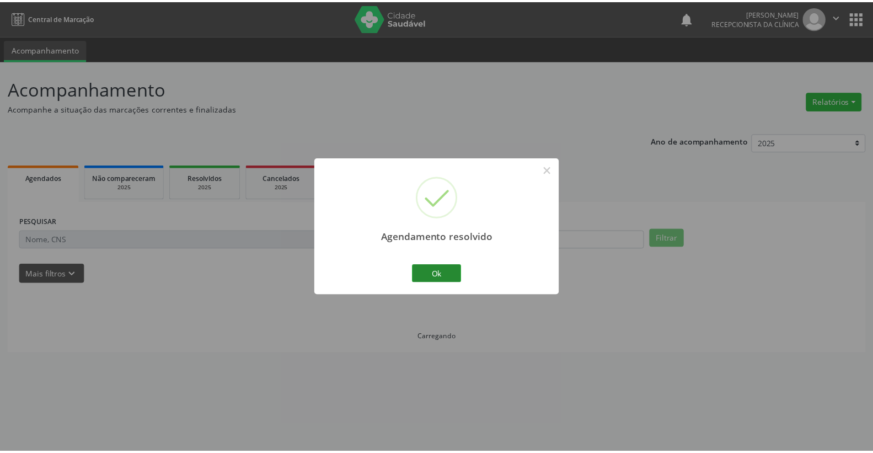
scroll to position [0, 0]
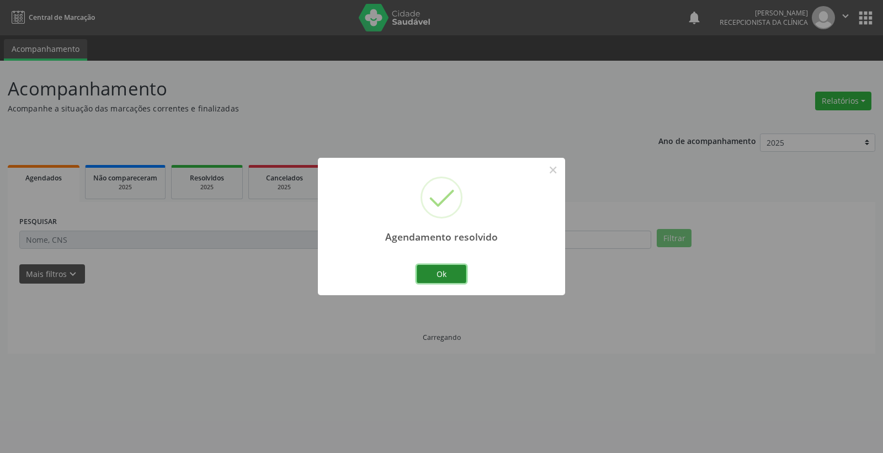
click at [437, 272] on button "Ok" at bounding box center [441, 274] width 50 height 19
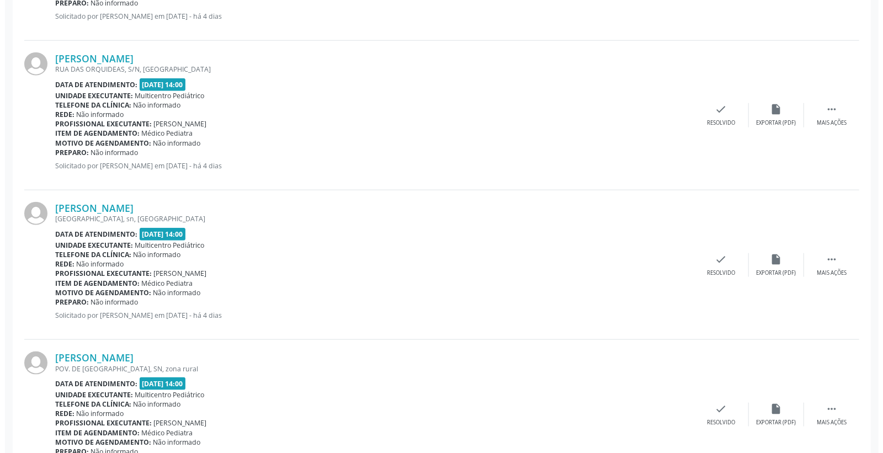
scroll to position [790, 0]
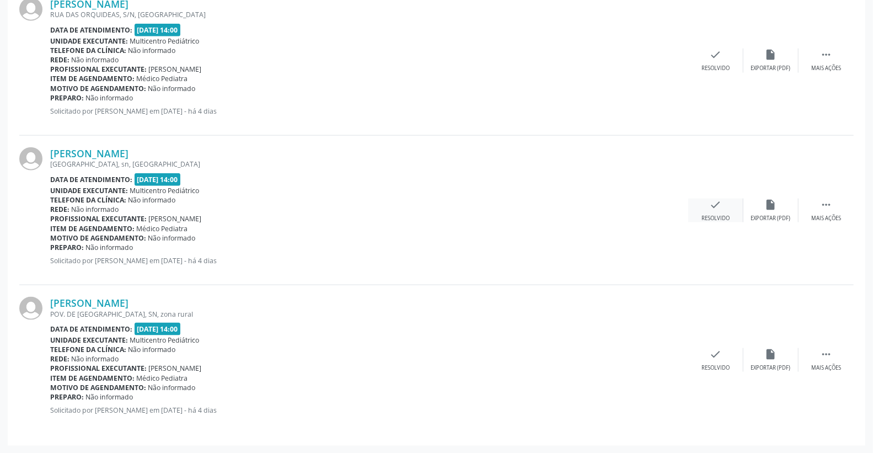
click at [718, 209] on icon "check" at bounding box center [716, 205] width 12 height 12
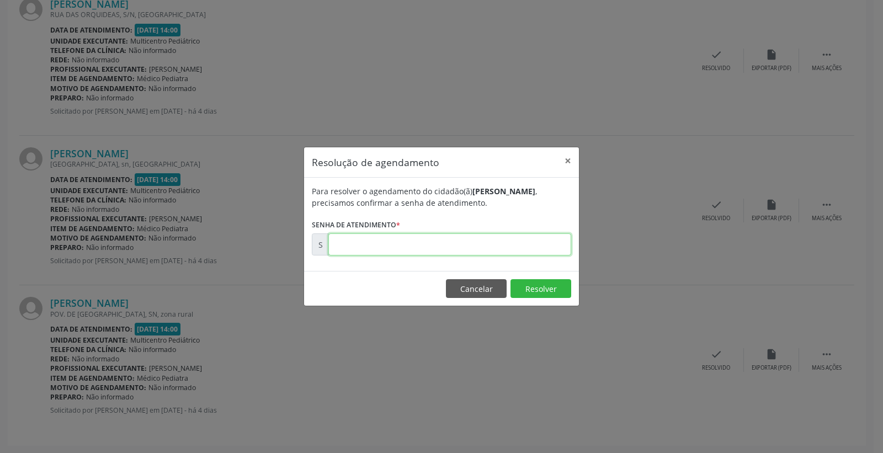
click at [537, 240] on input "text" at bounding box center [449, 244] width 243 height 22
type input "00176299"
click at [548, 283] on button "Resolver" at bounding box center [540, 288] width 61 height 19
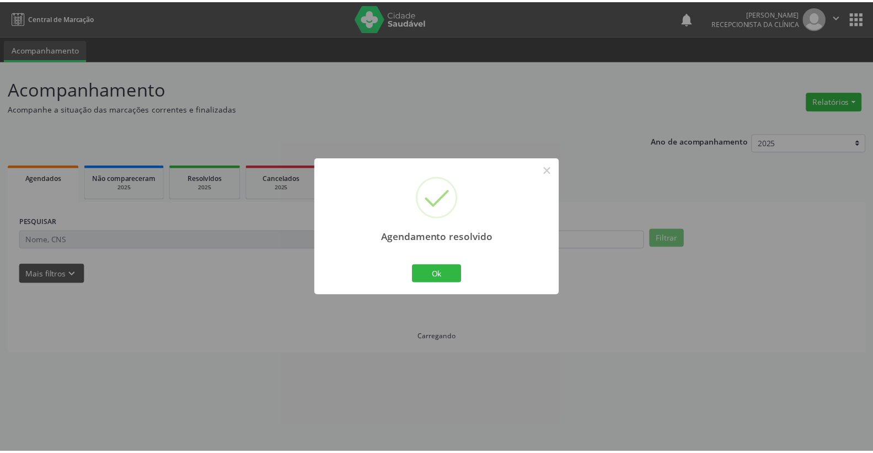
scroll to position [0, 0]
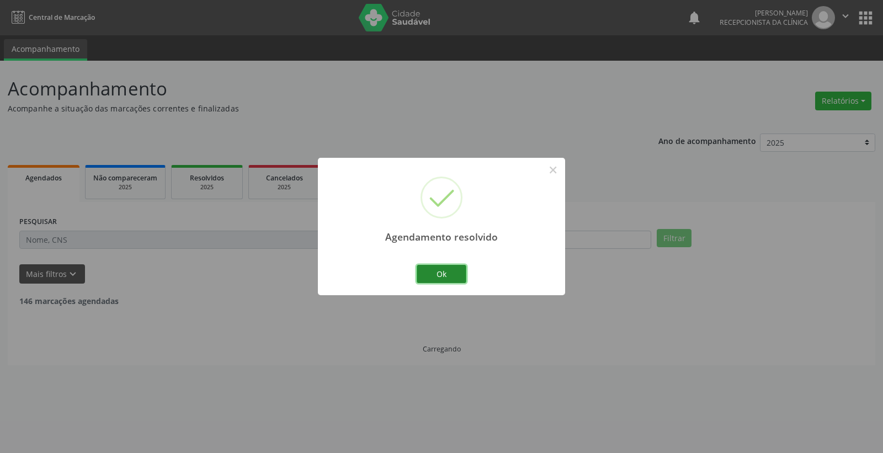
click at [450, 278] on button "Ok" at bounding box center [441, 274] width 50 height 19
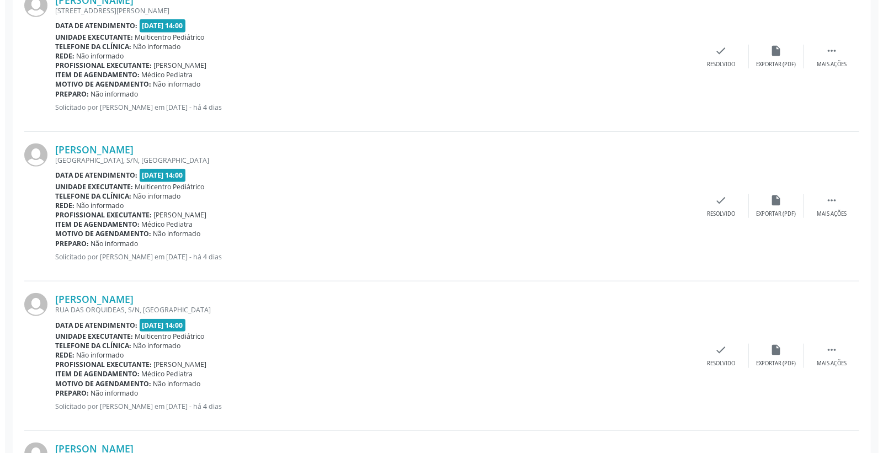
scroll to position [613, 0]
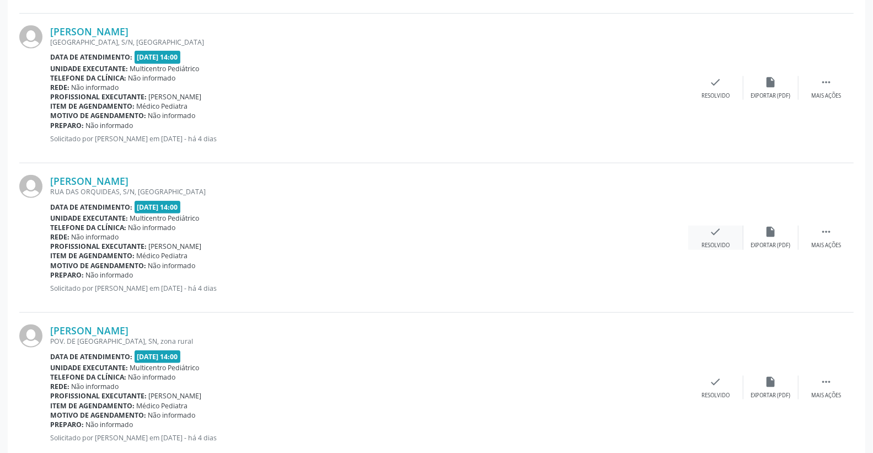
click at [721, 226] on icon "check" at bounding box center [716, 232] width 12 height 12
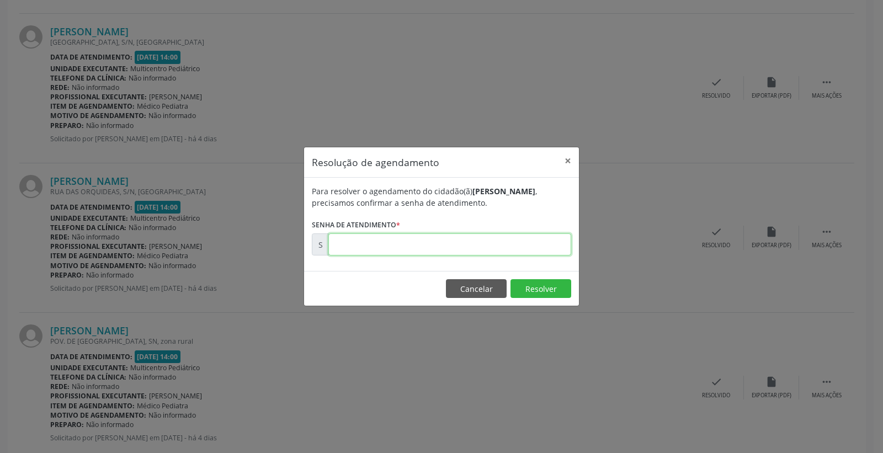
click at [482, 249] on input "text" at bounding box center [449, 244] width 243 height 22
type input "00176294"
click at [539, 295] on button "Resolver" at bounding box center [540, 288] width 61 height 19
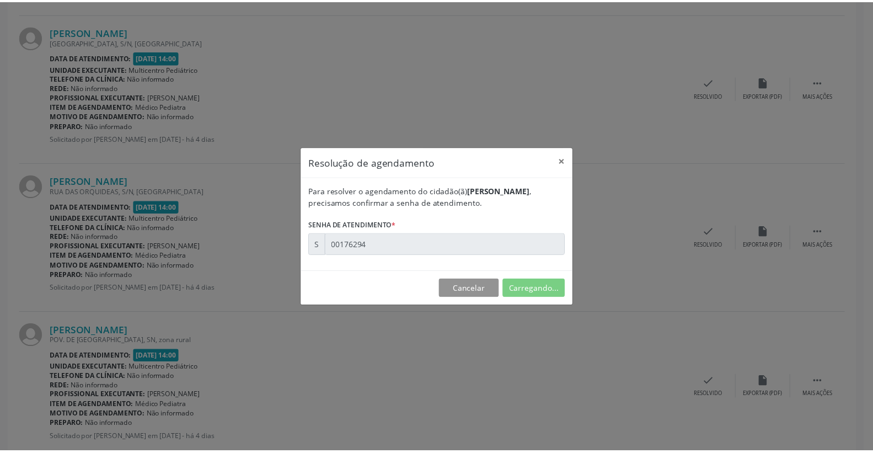
scroll to position [0, 0]
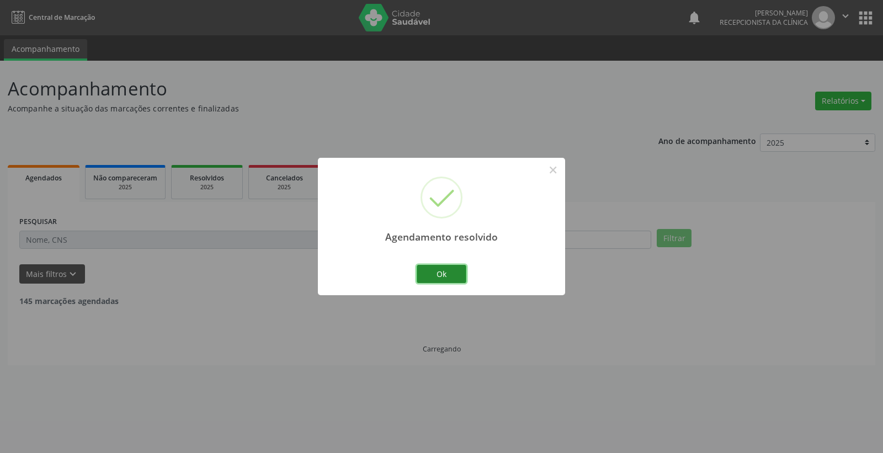
click at [434, 271] on button "Ok" at bounding box center [441, 274] width 50 height 19
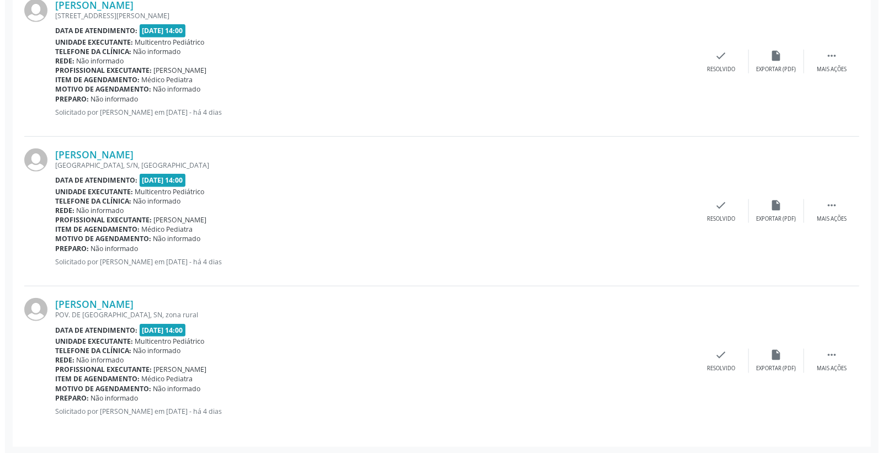
scroll to position [491, 0]
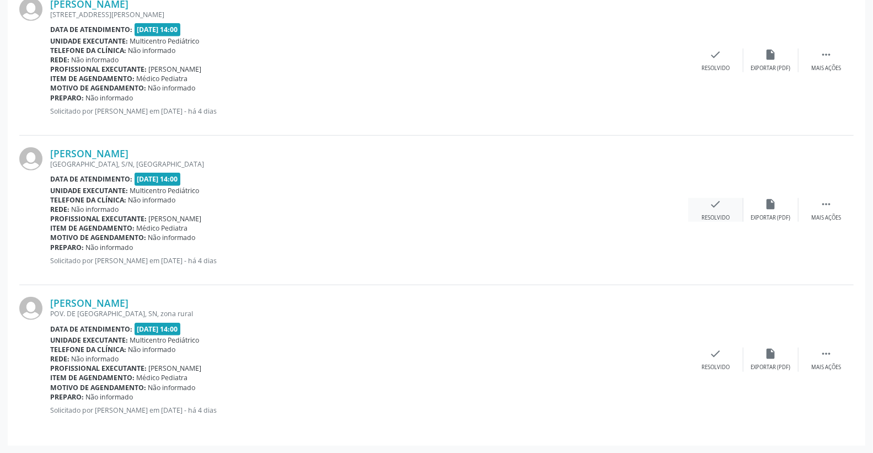
click at [703, 205] on div "check Resolvido" at bounding box center [715, 210] width 55 height 24
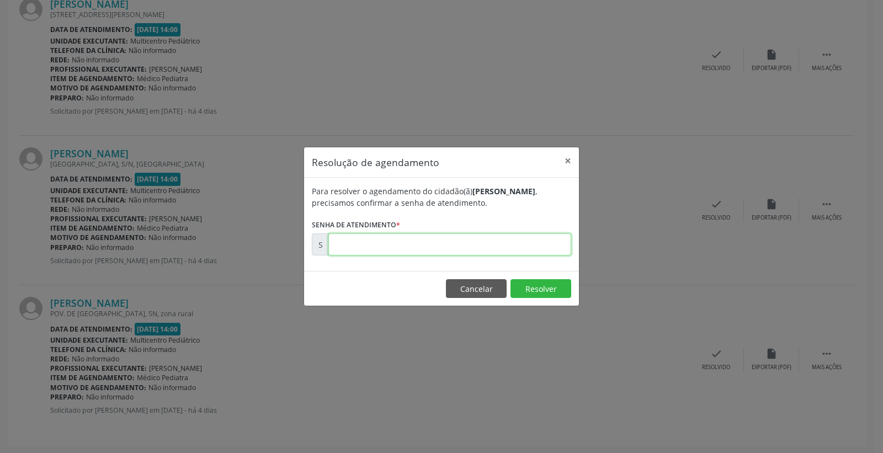
click at [517, 254] on input "text" at bounding box center [449, 244] width 243 height 22
type input "00176292"
click at [524, 293] on button "Resolver" at bounding box center [540, 288] width 61 height 19
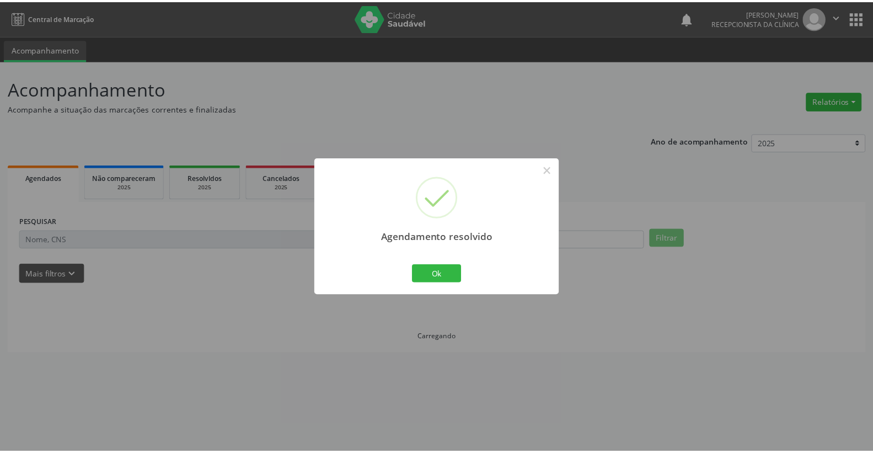
scroll to position [0, 0]
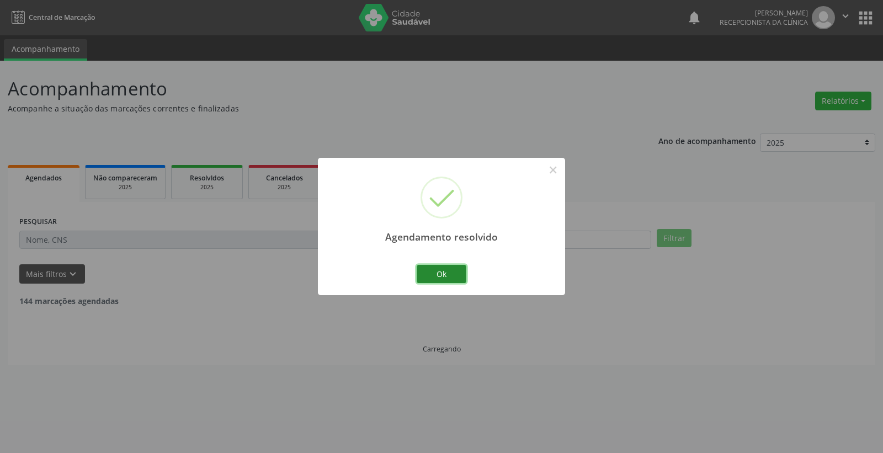
click at [450, 272] on button "Ok" at bounding box center [441, 274] width 50 height 19
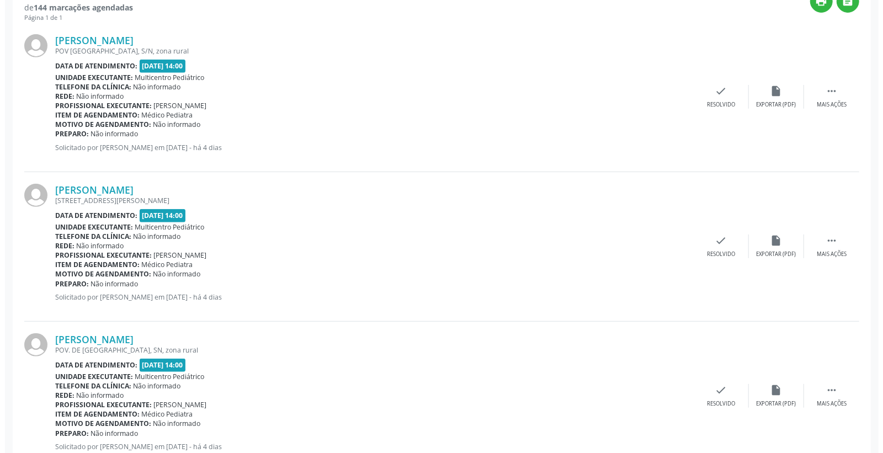
scroll to position [306, 0]
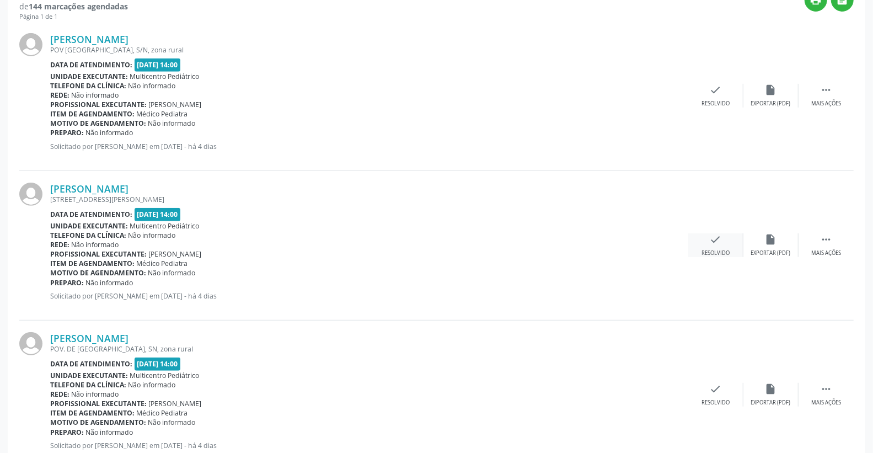
click at [712, 234] on icon "check" at bounding box center [716, 239] width 12 height 12
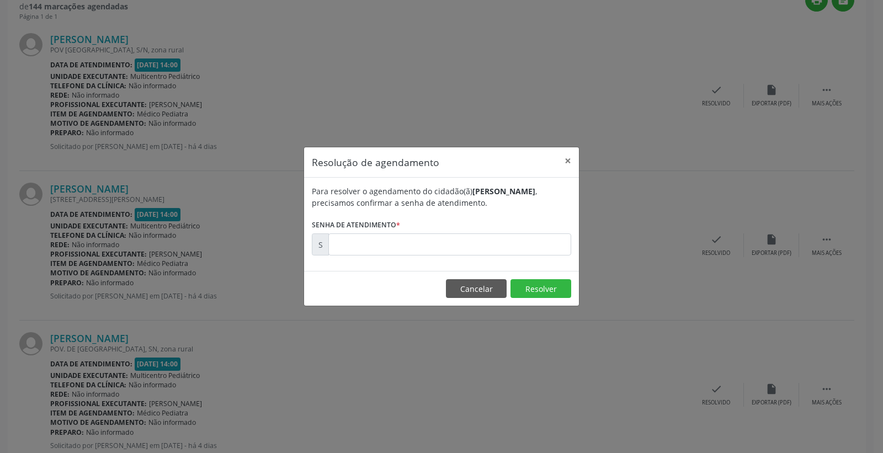
click at [513, 256] on div "Para resolver o agendamento do cidadão(ã) [PERSON_NAME] , precisamos confirmar …" at bounding box center [441, 224] width 275 height 93
click at [492, 233] on input "text" at bounding box center [449, 244] width 243 height 22
type input "00176239"
drag, startPoint x: 554, startPoint y: 285, endPoint x: 549, endPoint y: 278, distance: 8.6
click at [554, 284] on button "Resolver" at bounding box center [540, 288] width 61 height 19
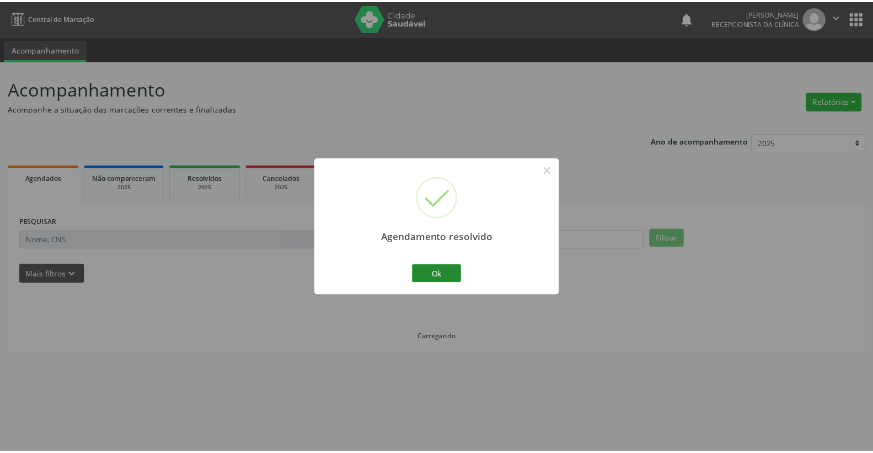
scroll to position [0, 0]
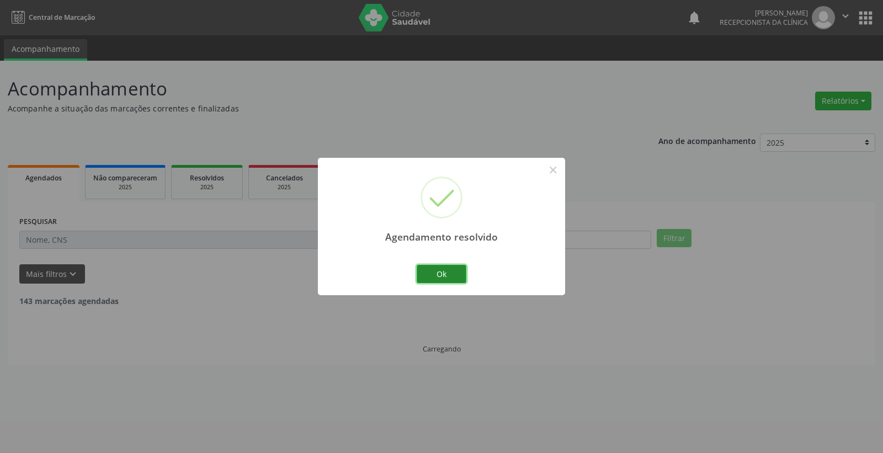
click at [437, 269] on button "Ok" at bounding box center [441, 274] width 50 height 19
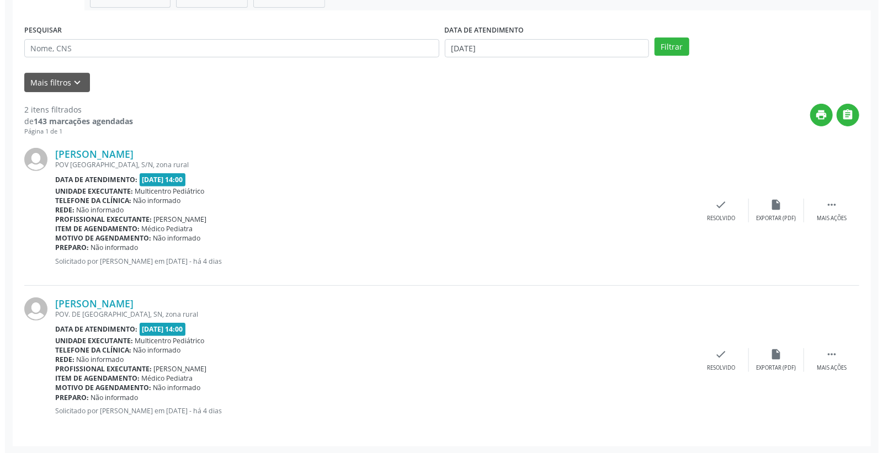
scroll to position [191, 0]
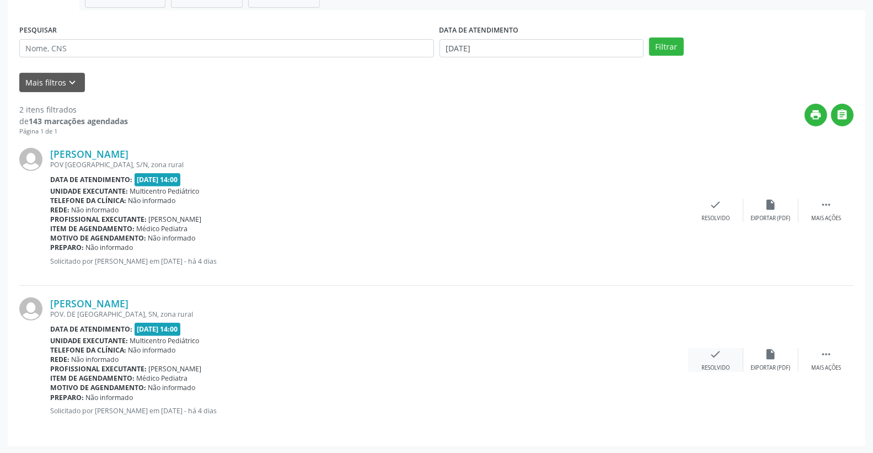
click at [718, 351] on icon "check" at bounding box center [716, 354] width 12 height 12
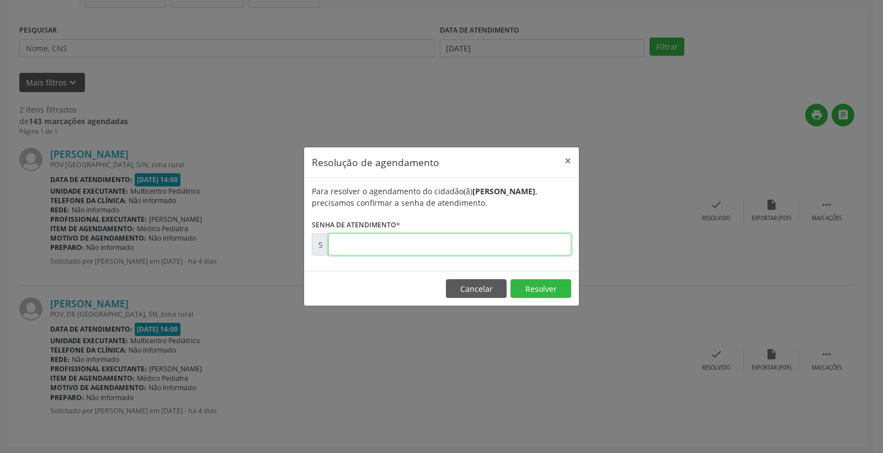
click at [533, 238] on input "text" at bounding box center [449, 244] width 243 height 22
type input "00176359"
click at [528, 287] on button "Resolver" at bounding box center [540, 288] width 61 height 19
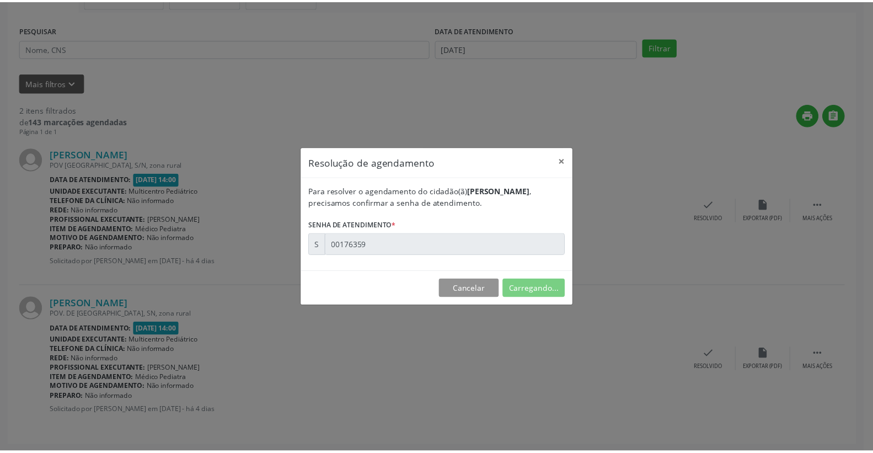
scroll to position [0, 0]
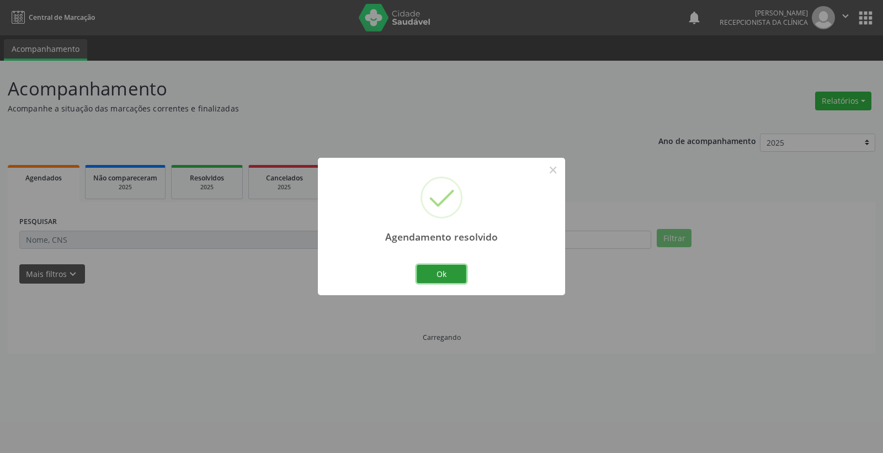
click at [432, 280] on button "Ok" at bounding box center [441, 274] width 50 height 19
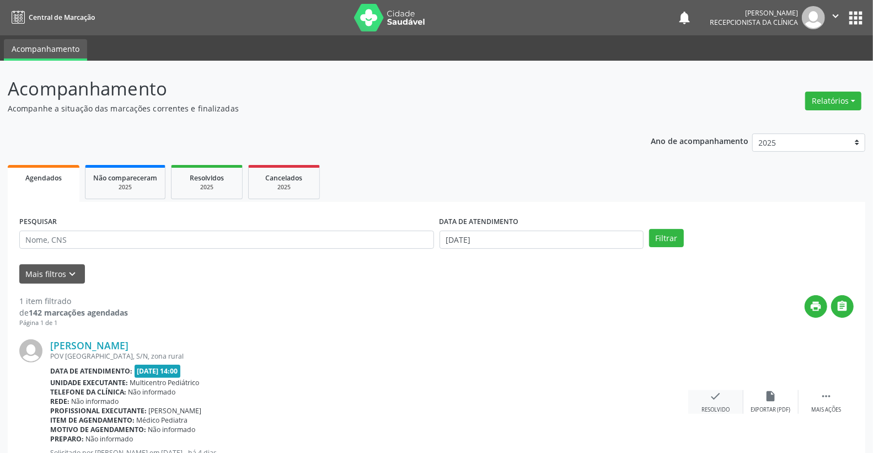
click at [712, 400] on icon "check" at bounding box center [716, 396] width 12 height 12
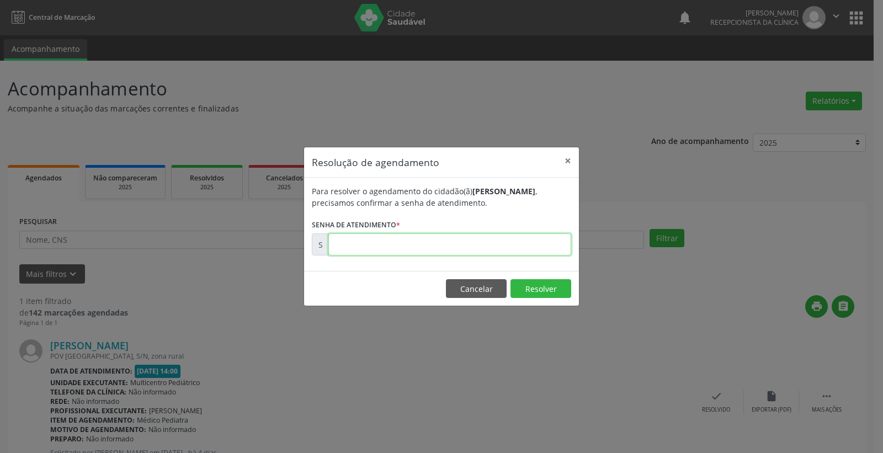
click at [514, 237] on input "text" at bounding box center [449, 244] width 243 height 22
type input "00176214"
click at [544, 280] on button "Resolver" at bounding box center [540, 288] width 61 height 19
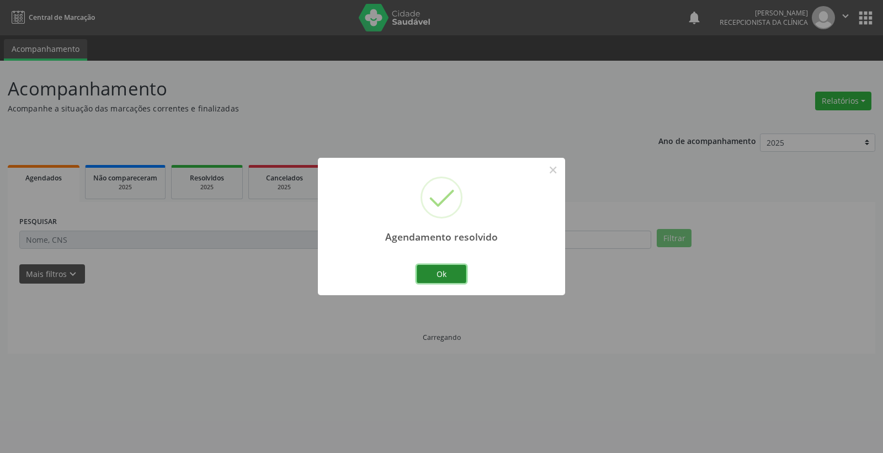
click at [449, 268] on button "Ok" at bounding box center [441, 274] width 50 height 19
